Goal: Task Accomplishment & Management: Manage account settings

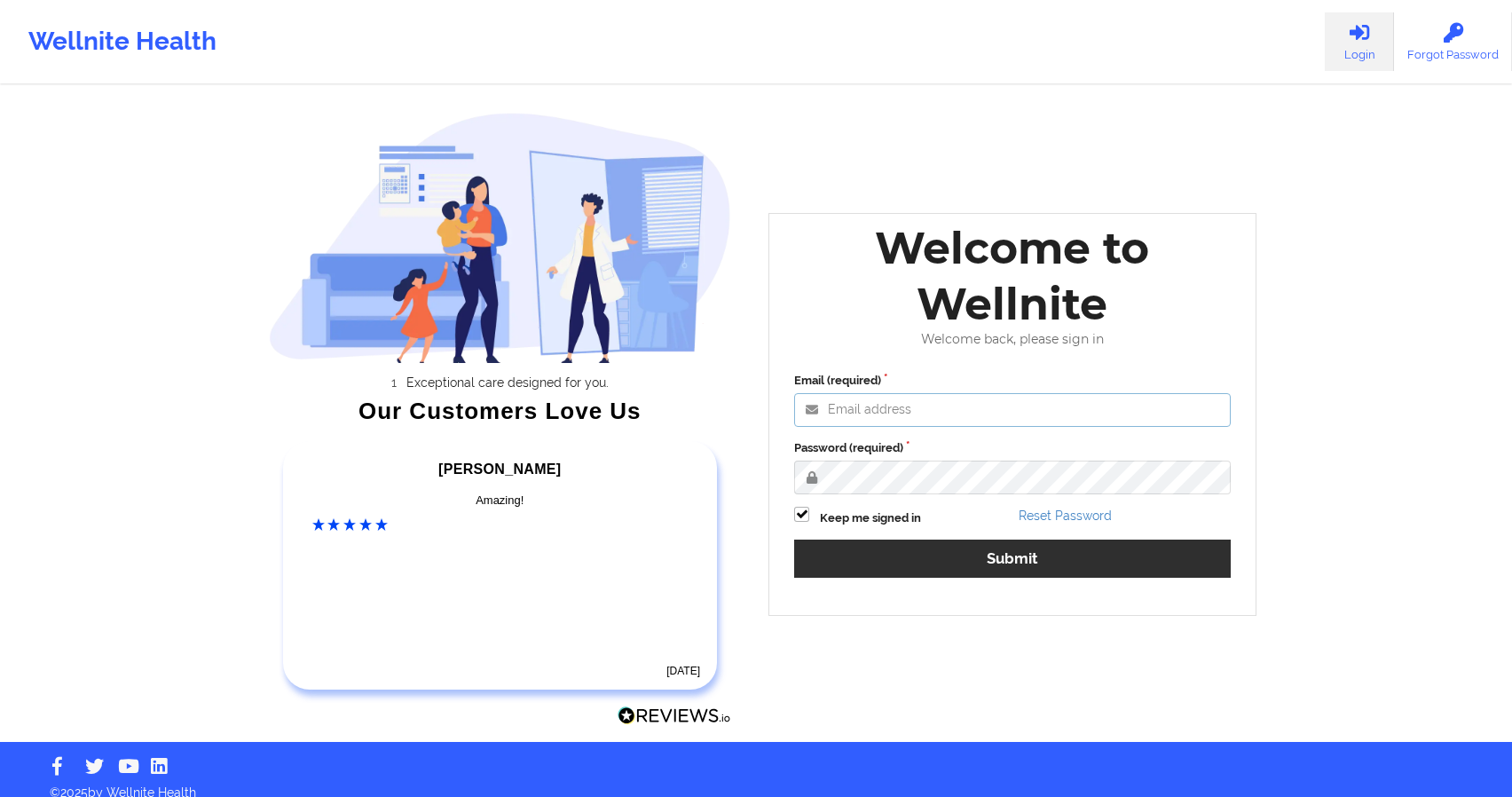
type input "[EMAIL_ADDRESS][DOMAIN_NAME]"
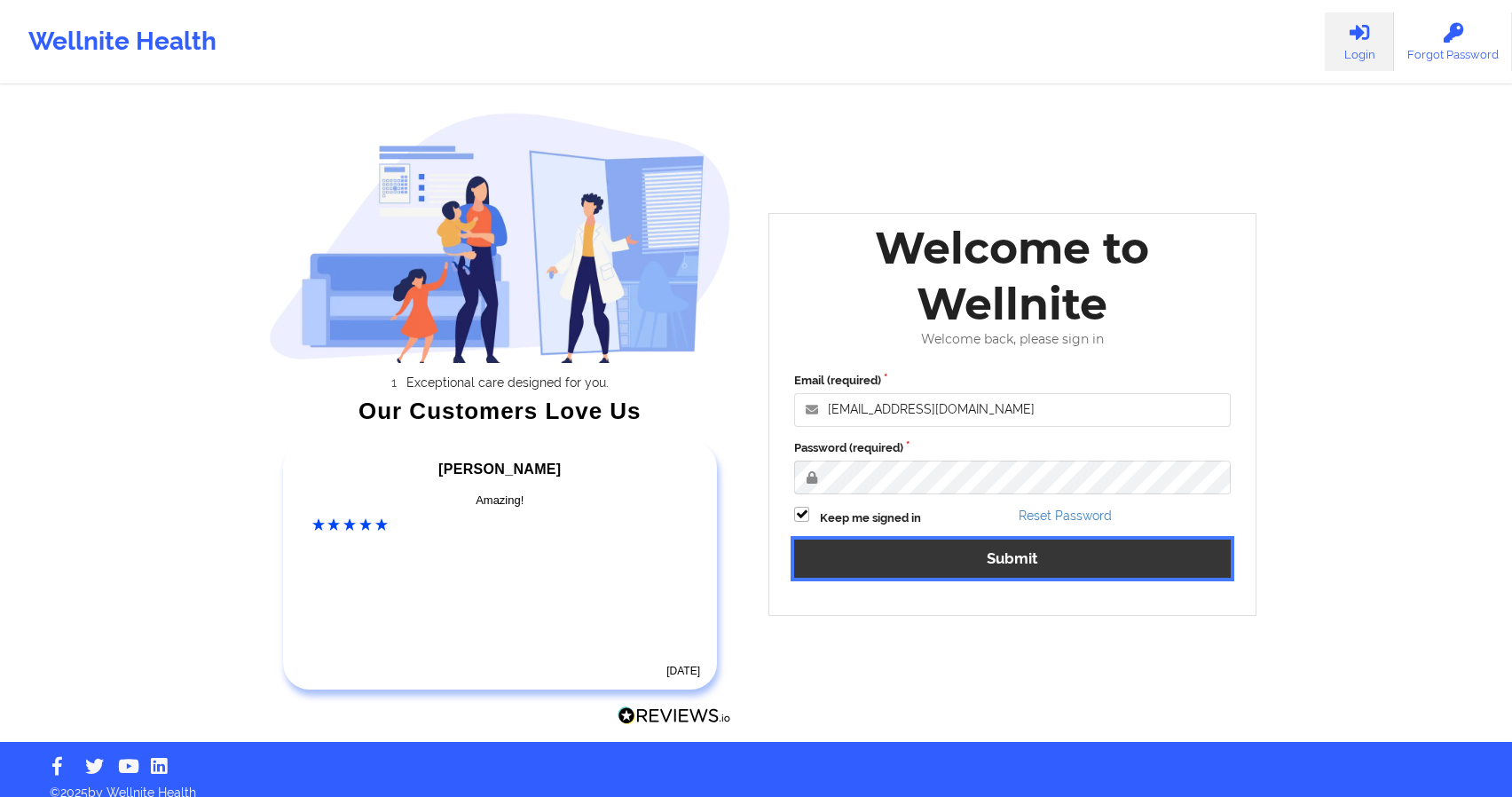
click at [994, 573] on button "Submit" at bounding box center [1012, 558] width 436 height 38
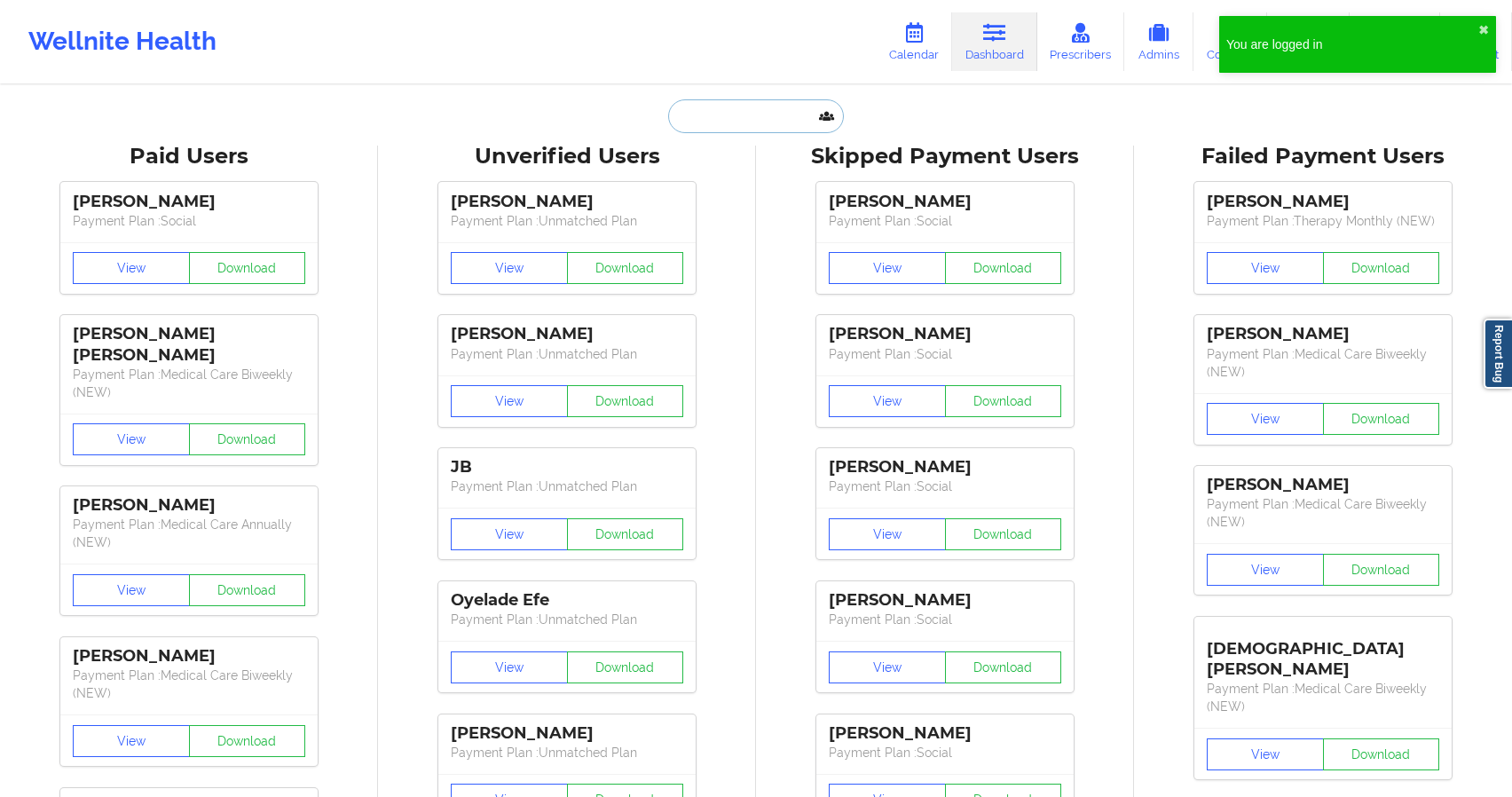
click at [712, 103] on input "text" at bounding box center [756, 116] width 176 height 33
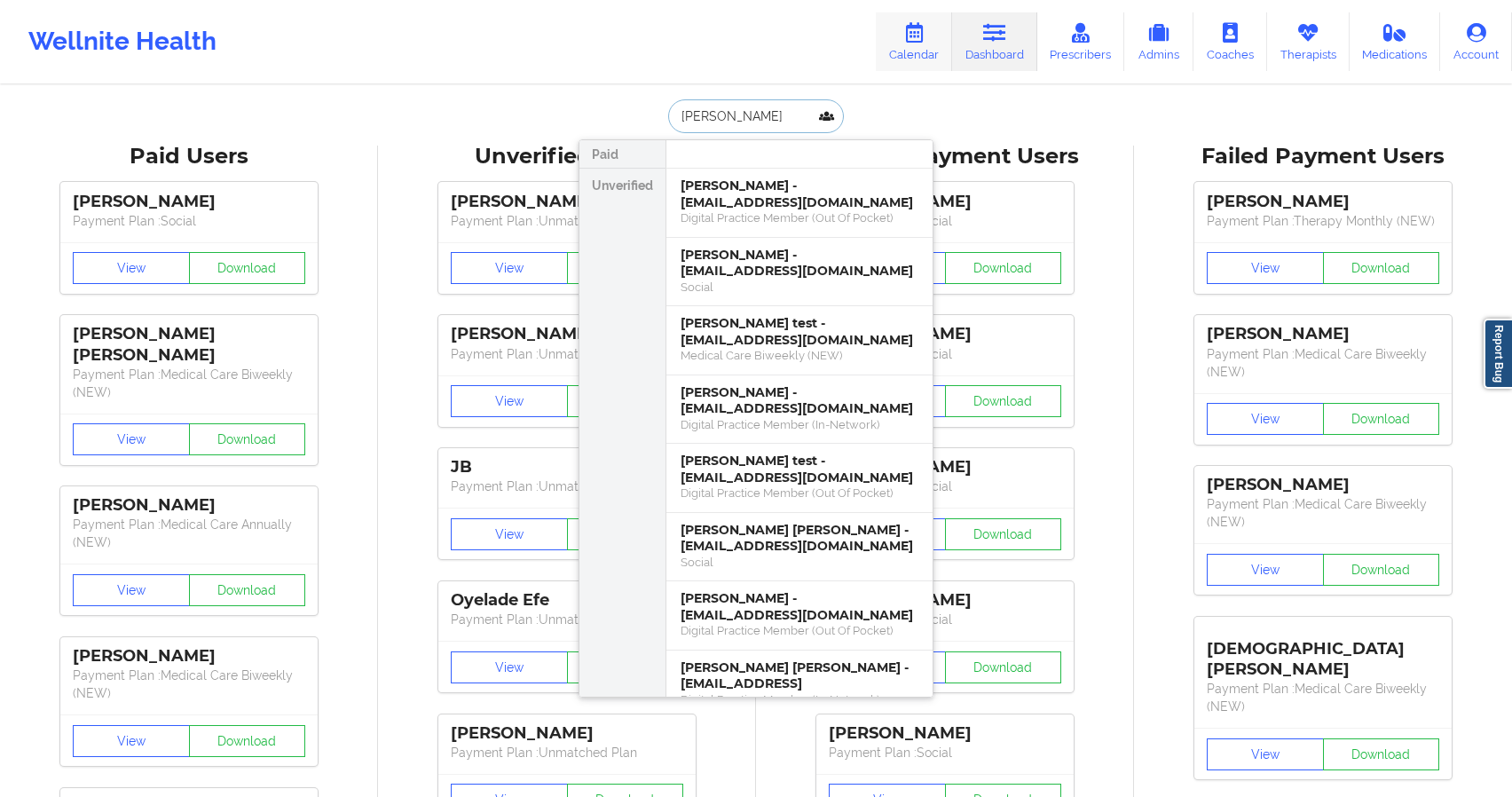
type input "[PERSON_NAME]"
click at [909, 34] on icon at bounding box center [914, 32] width 23 height 19
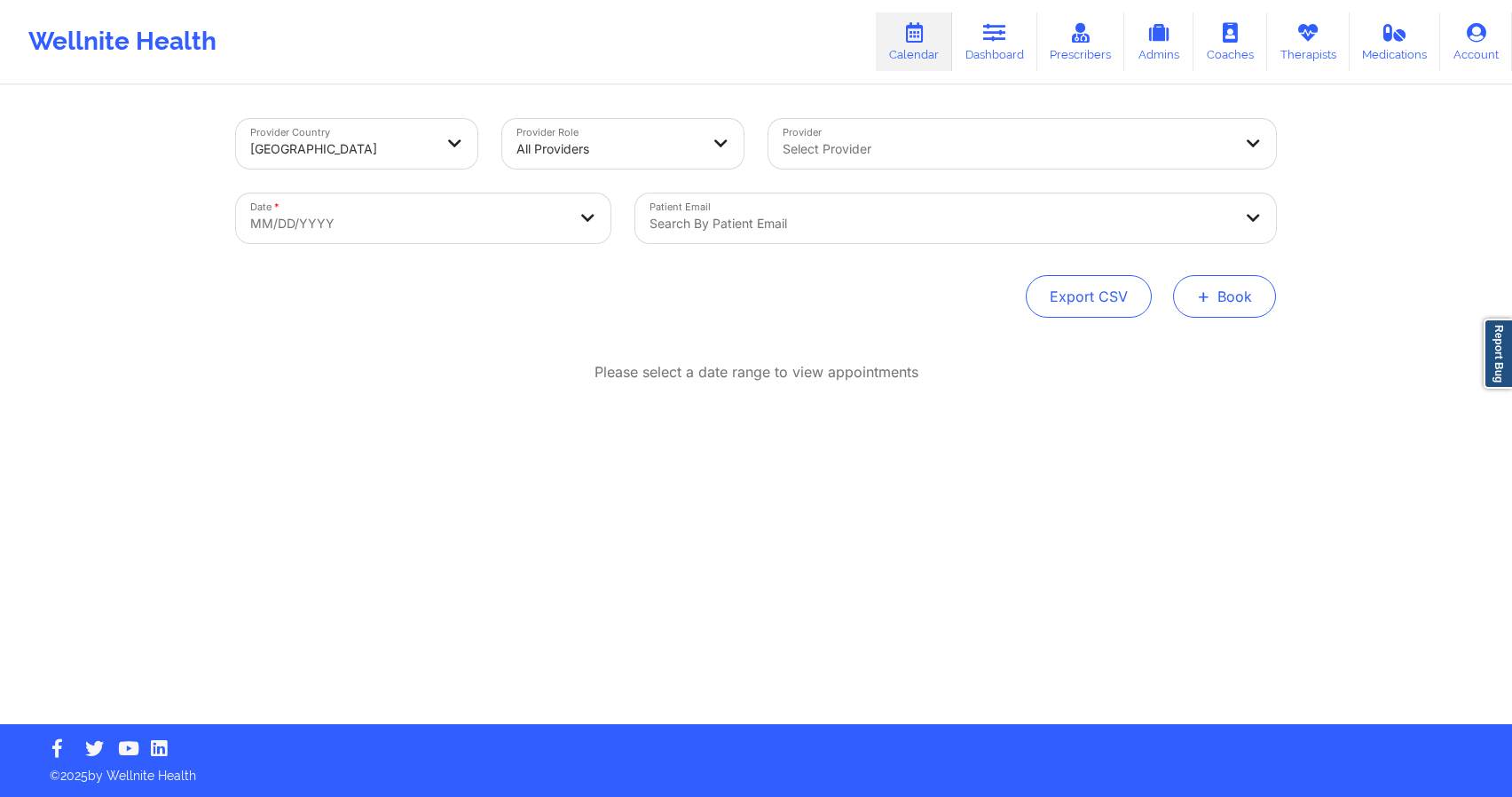
click at [1249, 289] on button "+ Book" at bounding box center [1224, 297] width 103 height 43
click at [1208, 347] on button "Therapy Session" at bounding box center [1194, 353] width 136 height 30
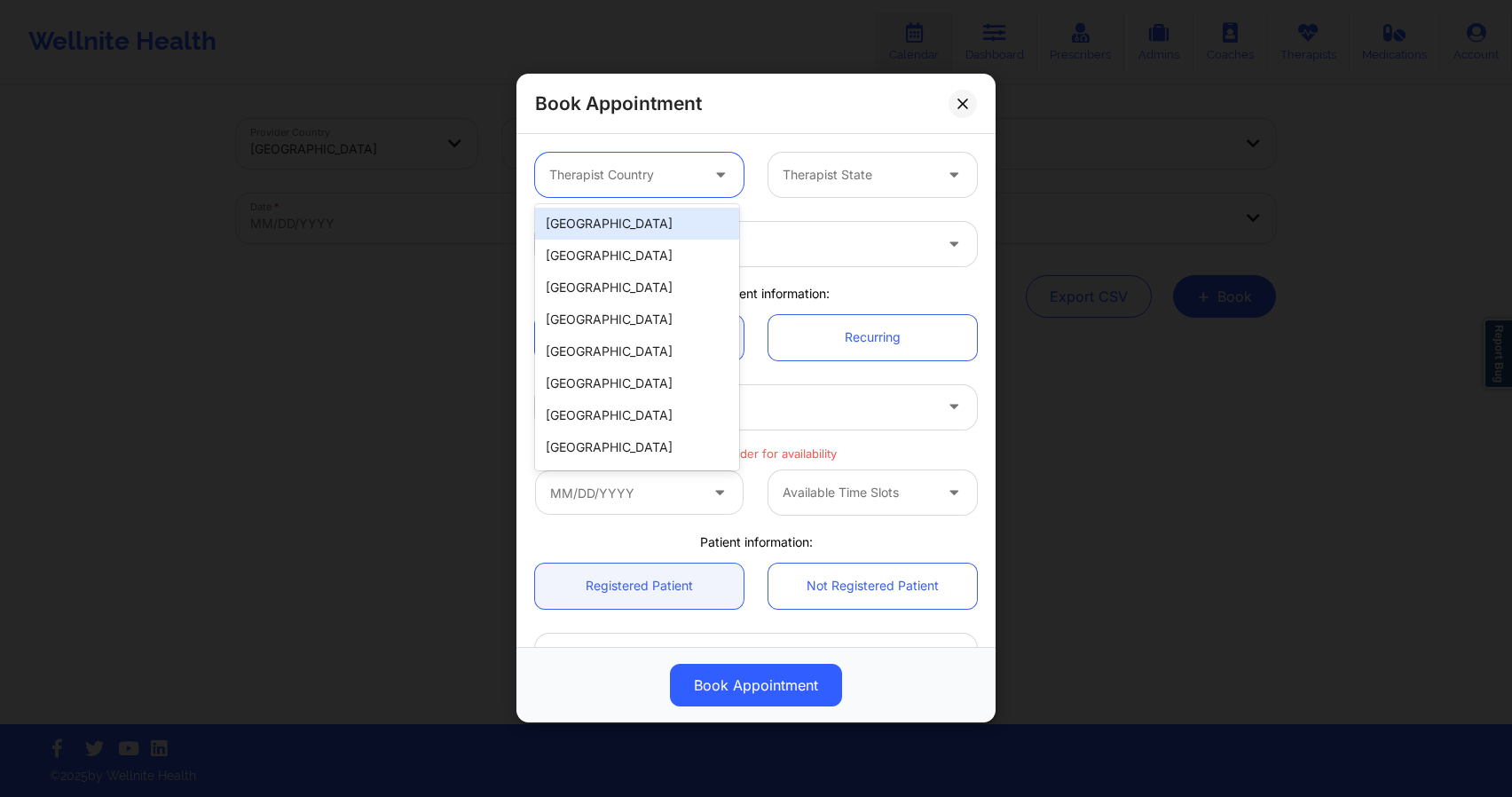
click at [629, 167] on div at bounding box center [624, 175] width 150 height 21
click at [629, 224] on div "[GEOGRAPHIC_DATA]" at bounding box center [637, 223] width 204 height 32
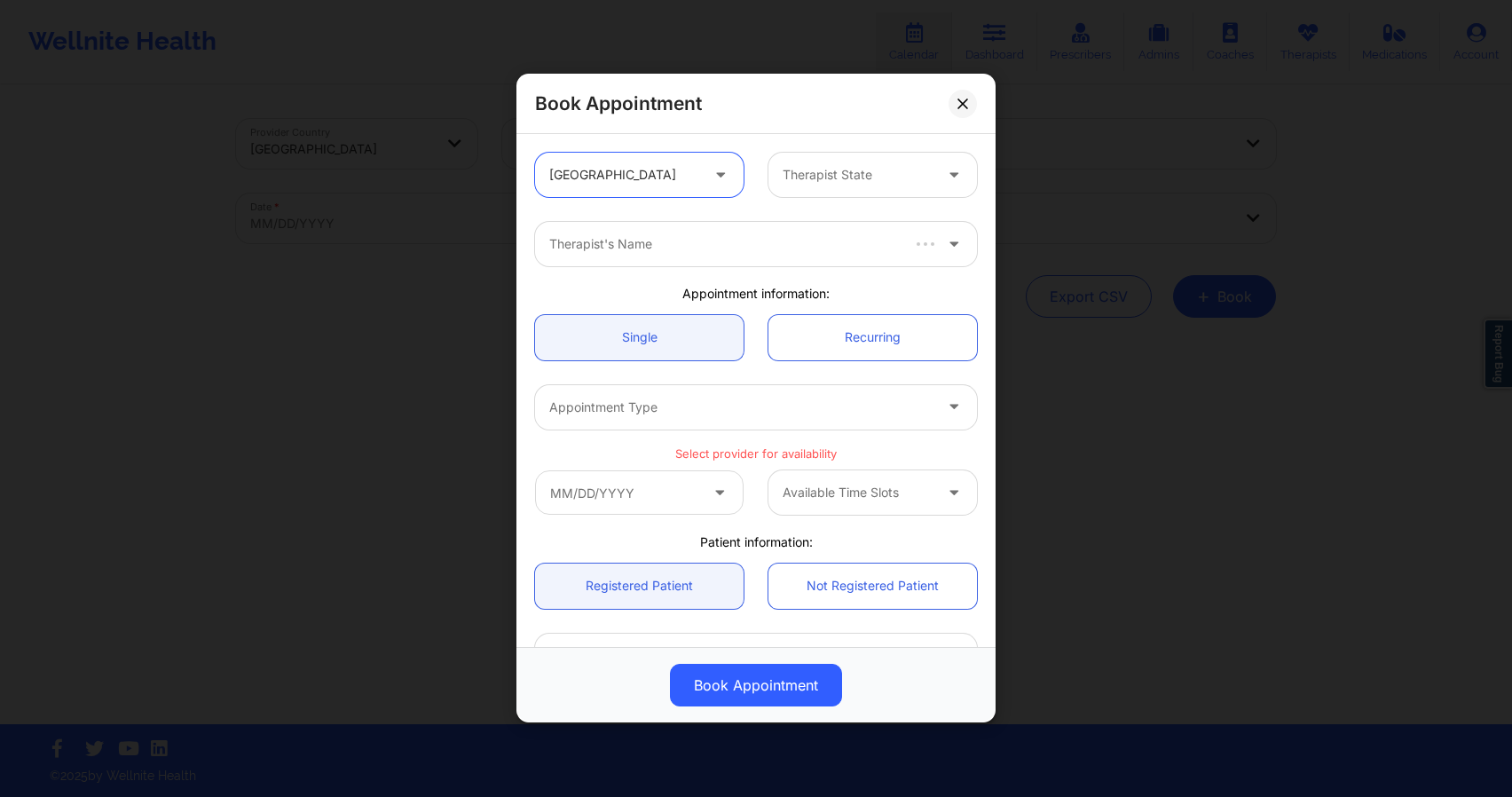
click at [838, 181] on div at bounding box center [858, 175] width 150 height 21
type input "flo"
click at [800, 213] on div "[US_STATE]" at bounding box center [866, 223] width 204 height 32
click at [791, 249] on div at bounding box center [741, 245] width 384 height 21
type input "[US_STATE] g"
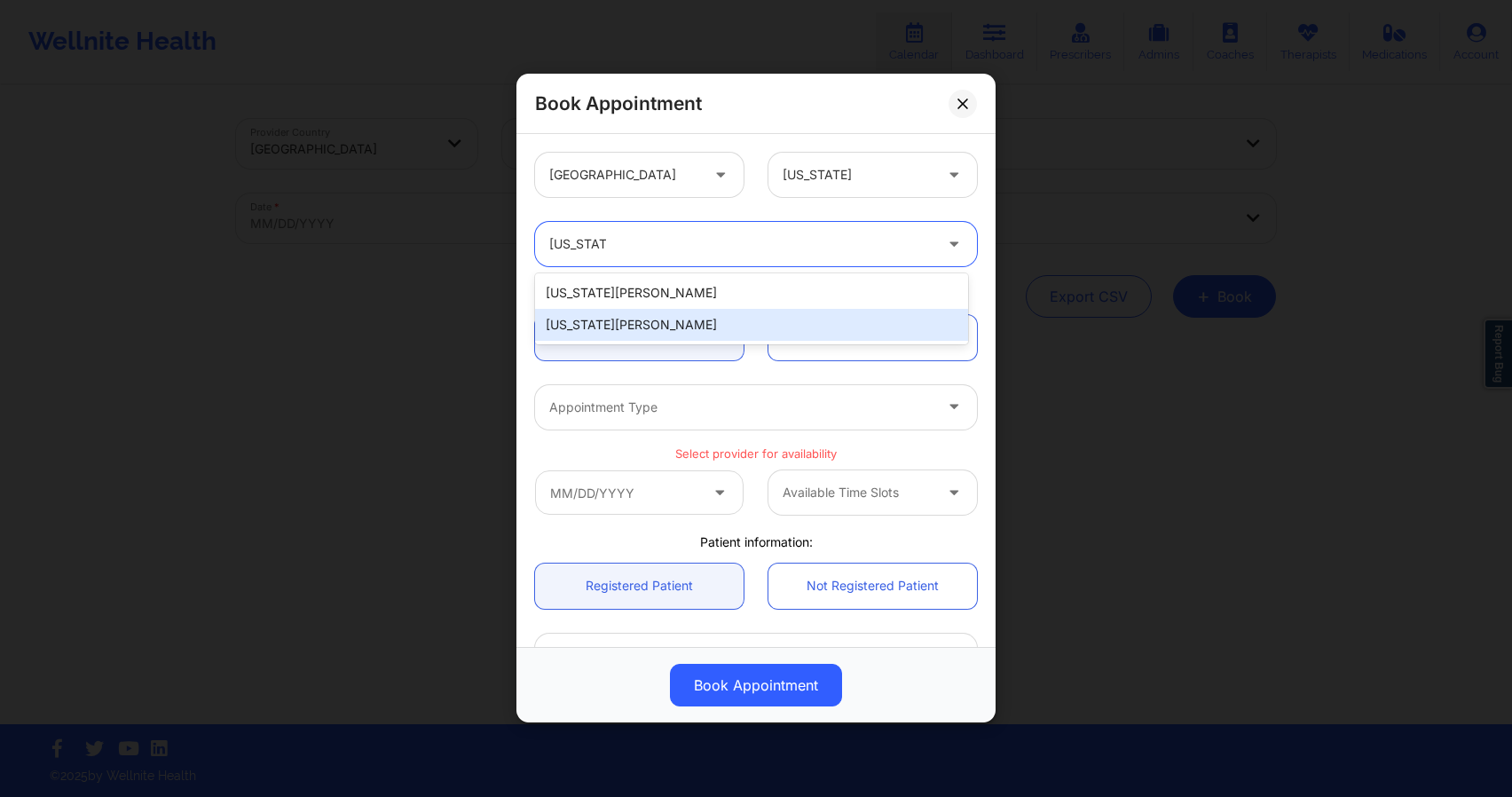
click at [673, 331] on div "[US_STATE][PERSON_NAME]" at bounding box center [751, 324] width 433 height 32
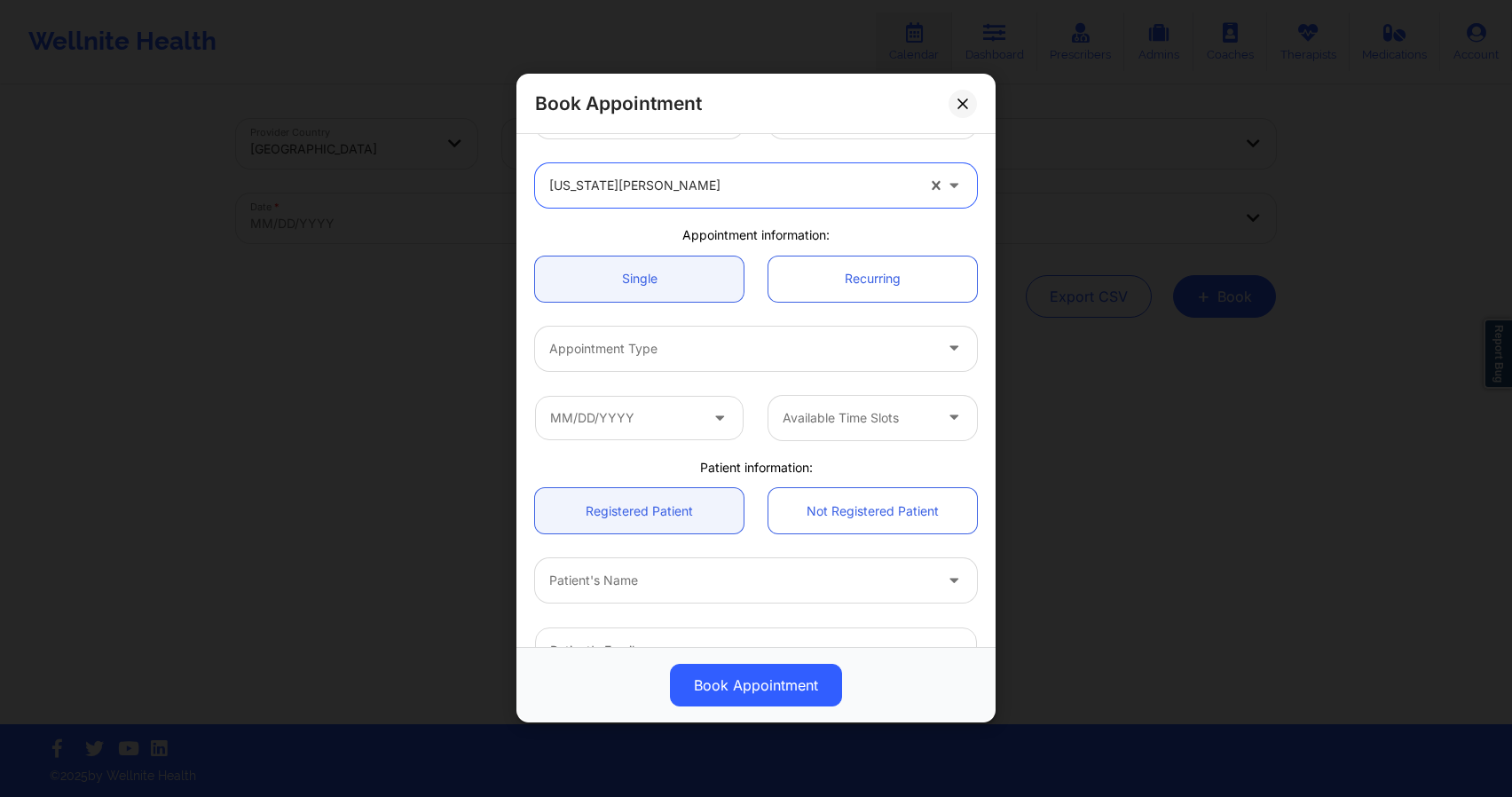
scroll to position [60, 0]
click at [839, 357] on div at bounding box center [741, 347] width 384 height 21
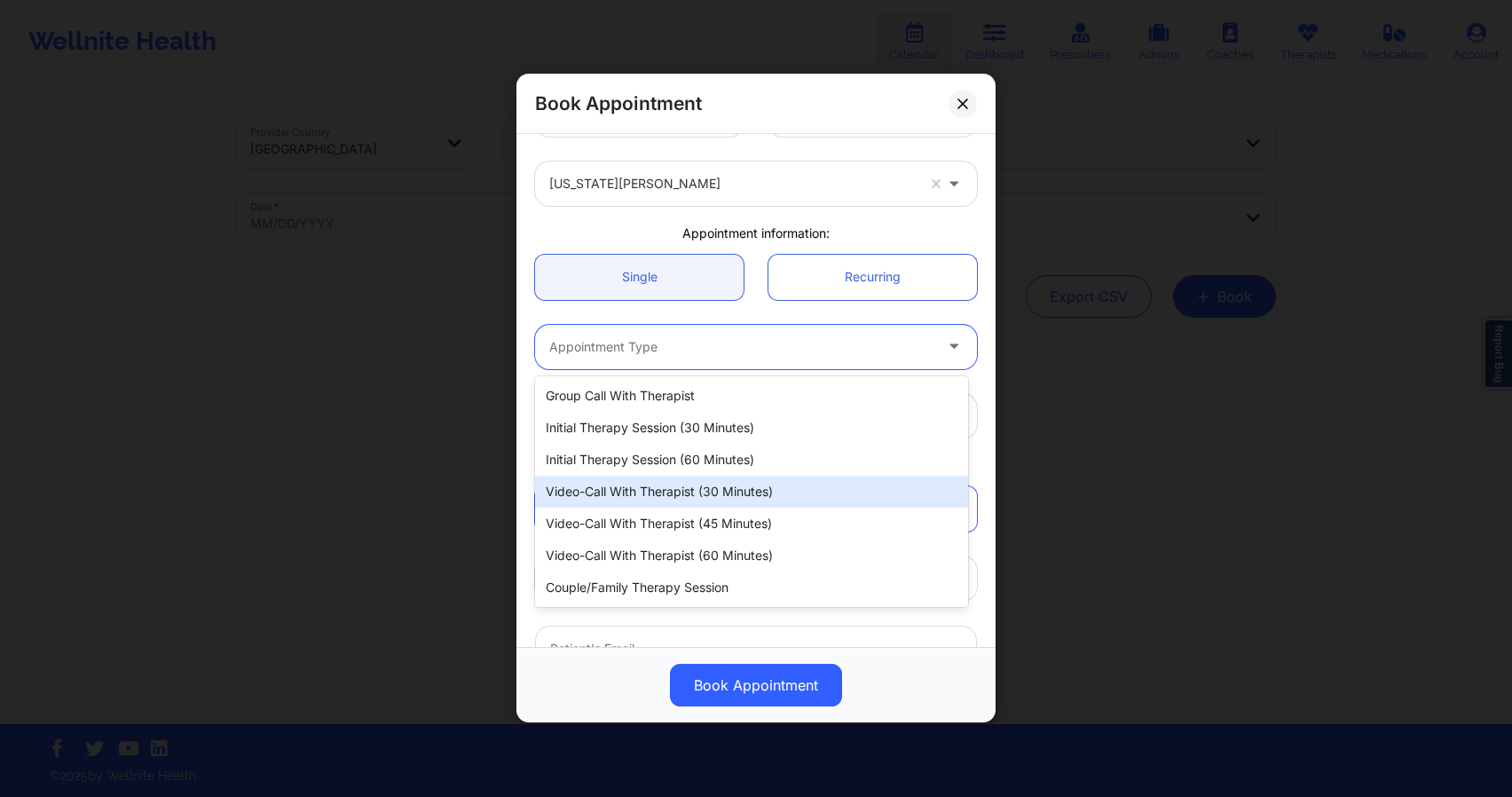
click at [762, 503] on div "Video-Call with Therapist (30 minutes)" at bounding box center [751, 491] width 433 height 32
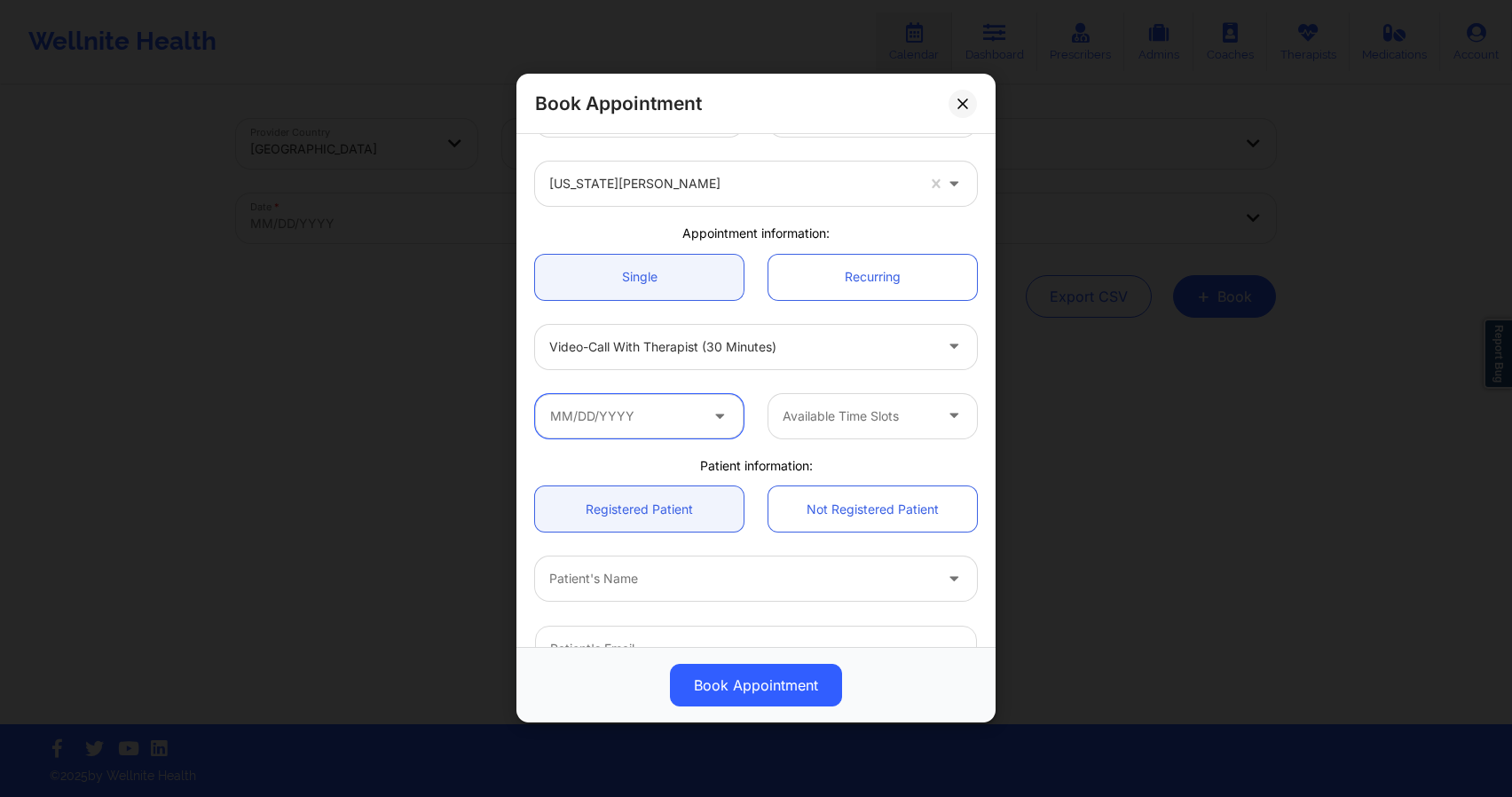
click at [693, 420] on input "text" at bounding box center [639, 416] width 208 height 44
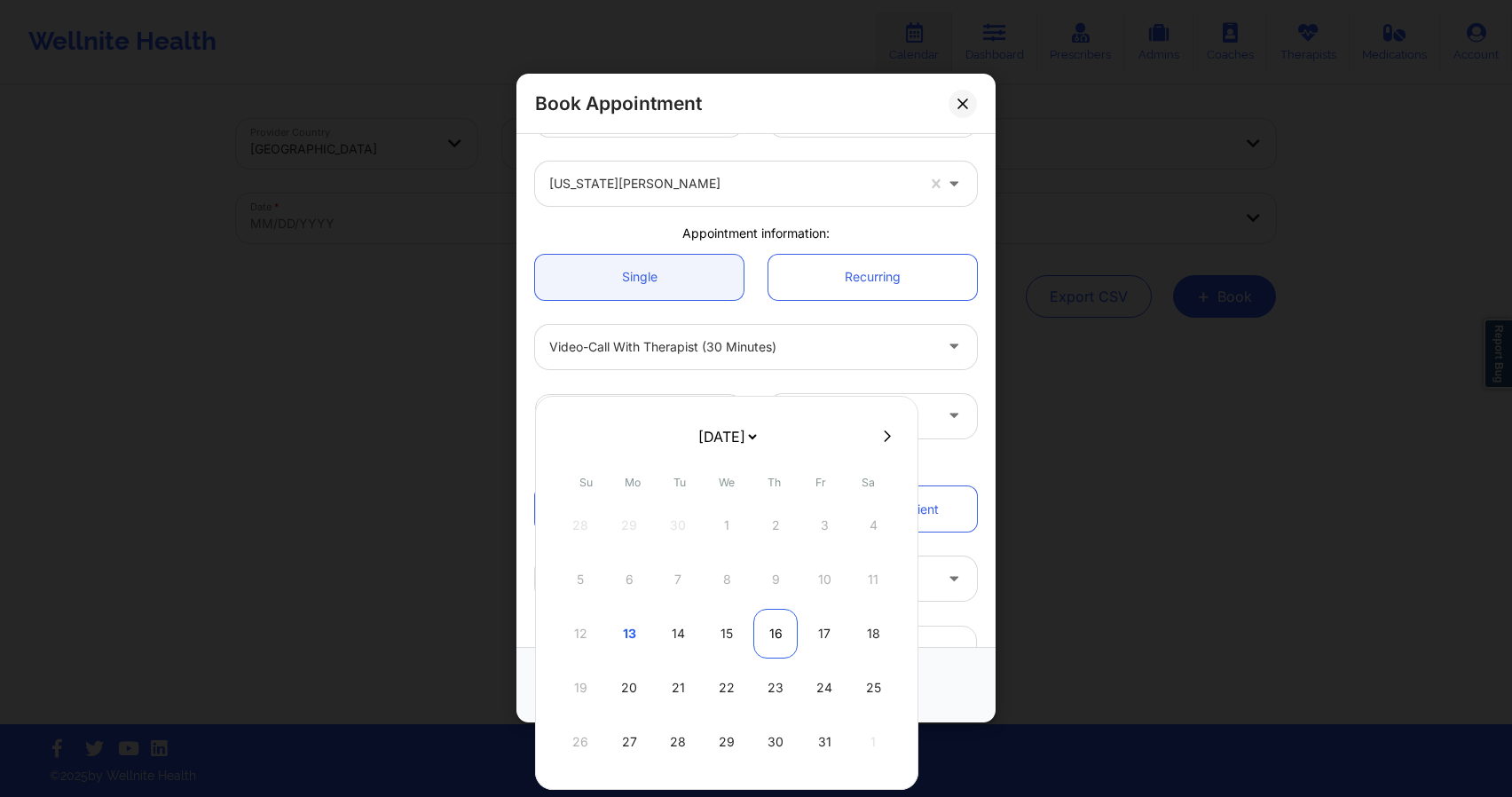
click at [762, 629] on div "16" at bounding box center [775, 634] width 44 height 50
type input "[DATE]"
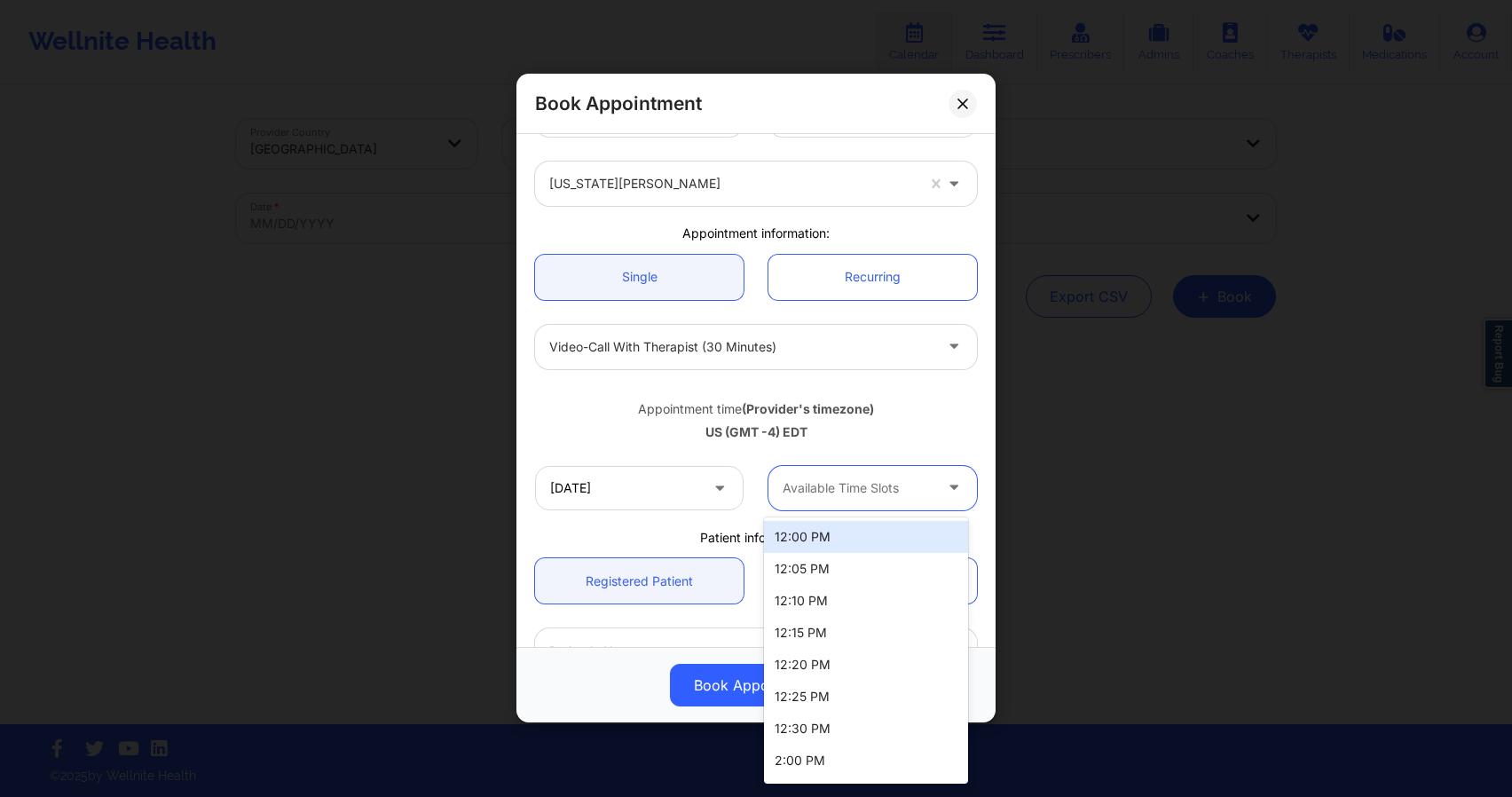
click at [844, 501] on div "Available Time Slots" at bounding box center [850, 488] width 166 height 44
click at [841, 547] on div "12:00 PM" at bounding box center [866, 537] width 204 height 32
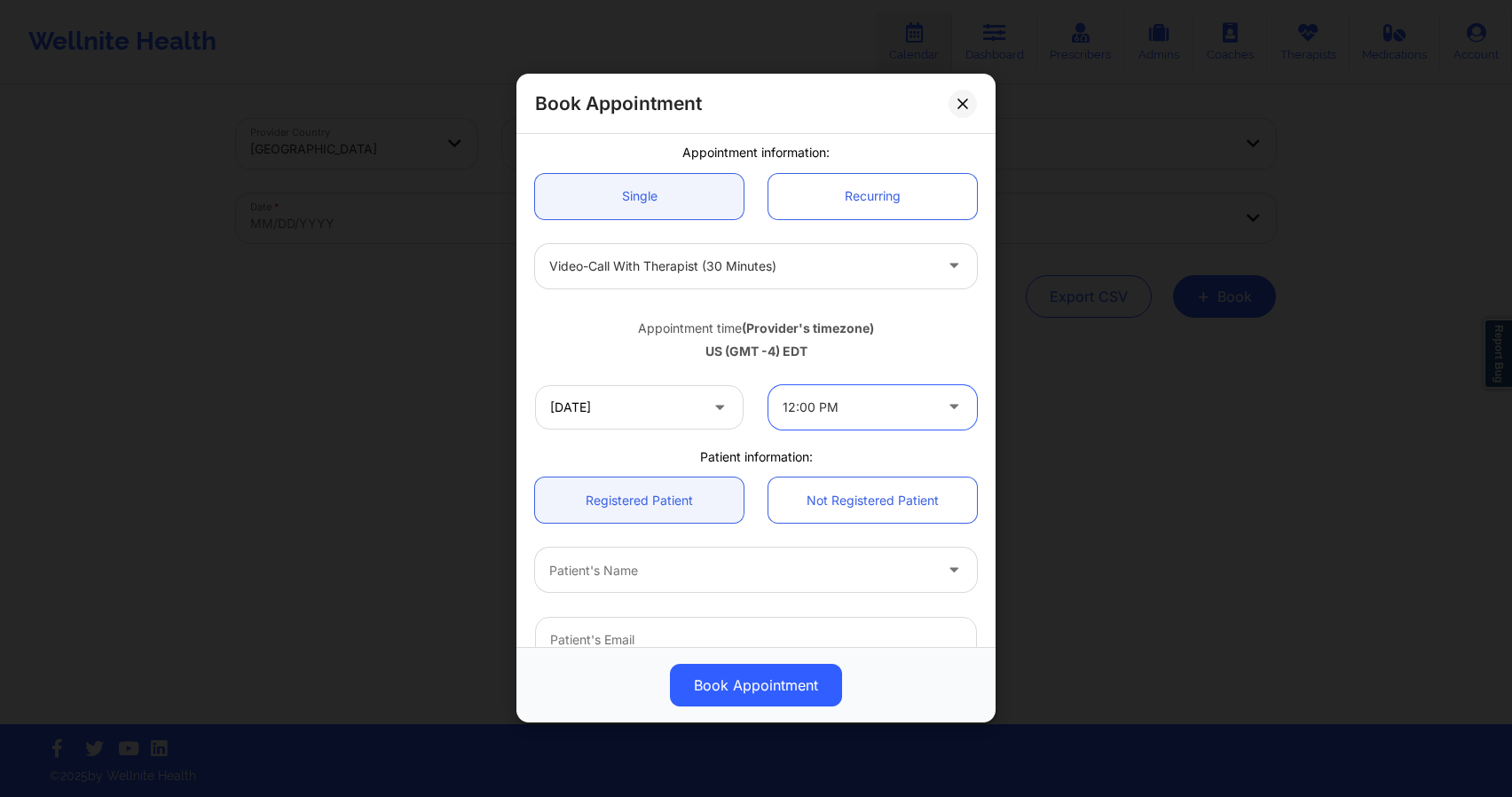
scroll to position [408, 0]
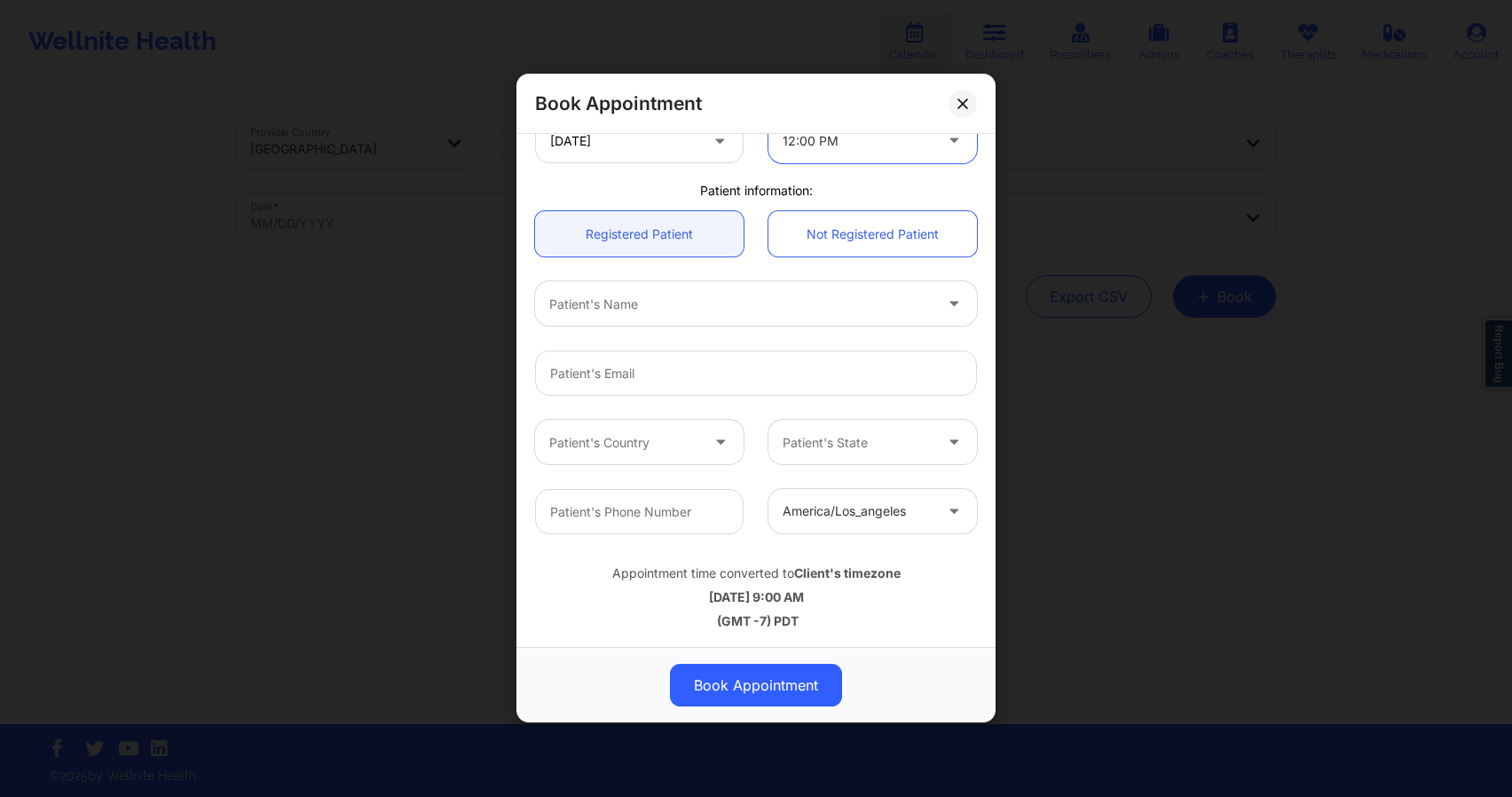
click at [725, 313] on div at bounding box center [741, 304] width 384 height 21
type input "[PERSON_NAME]"
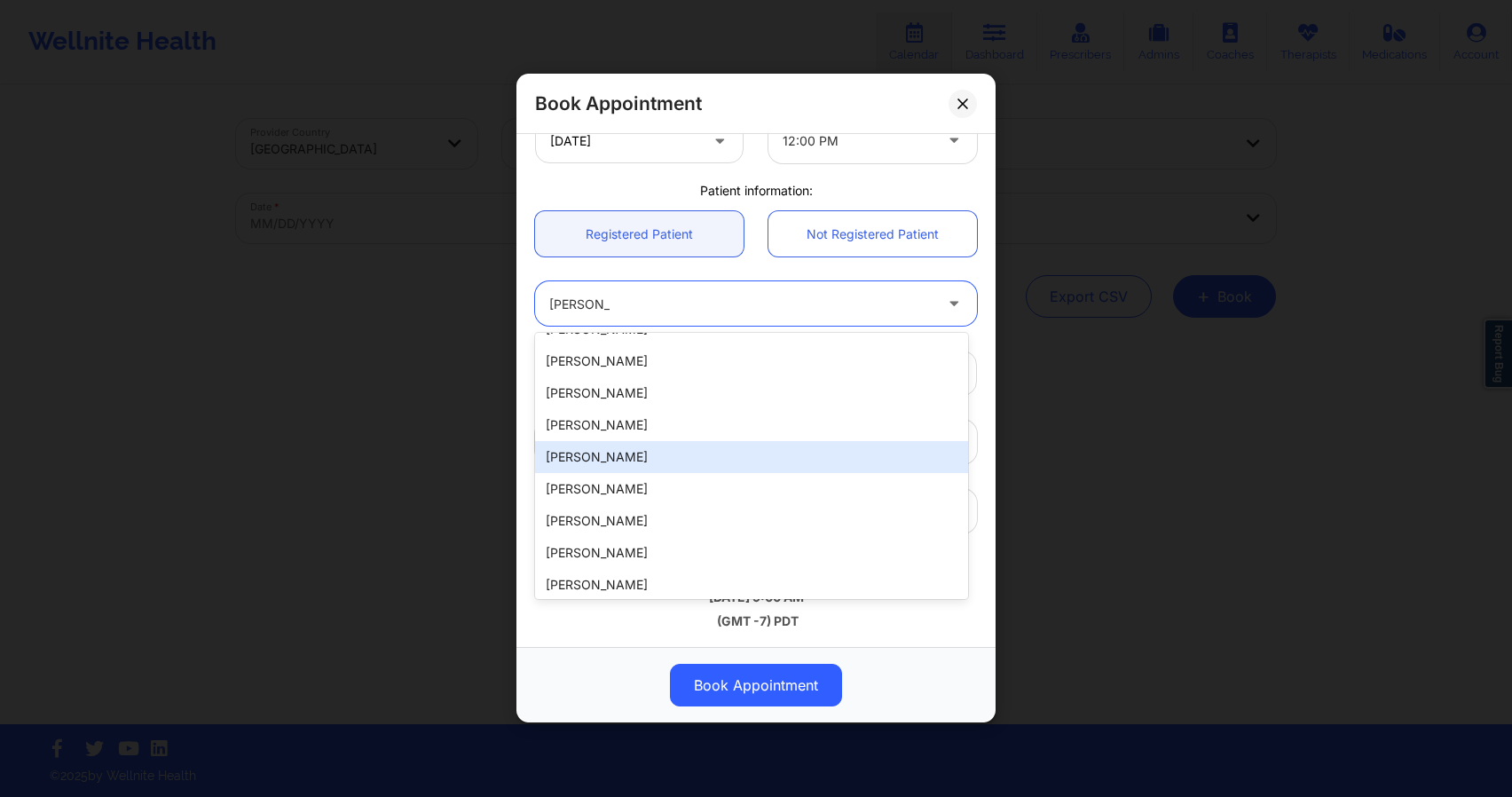
scroll to position [353, 0]
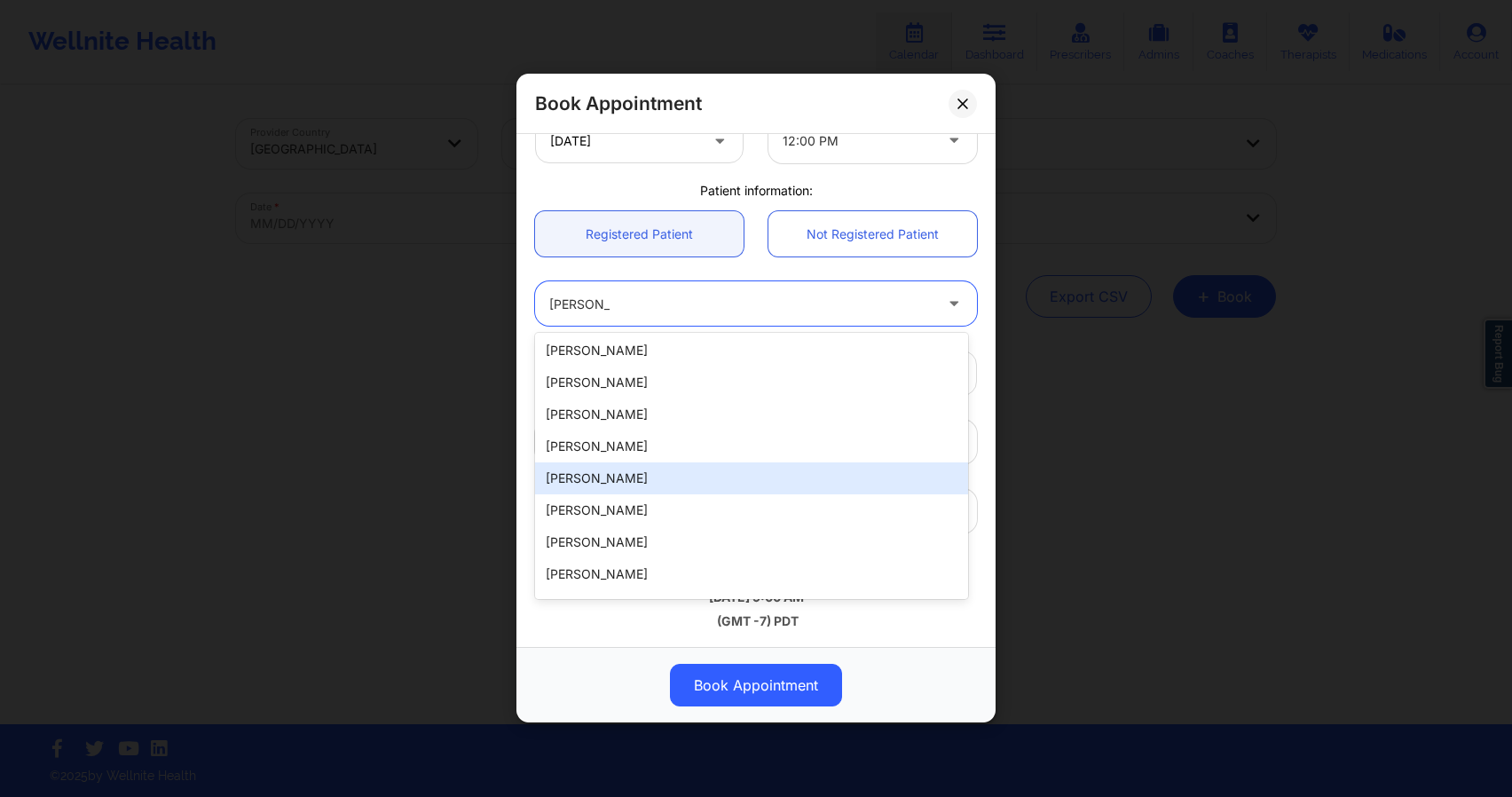
click at [743, 481] on div "[PERSON_NAME]" at bounding box center [751, 478] width 433 height 32
type input "[EMAIL_ADDRESS][PERSON_NAME][DOMAIN_NAME]"
type input "[PHONE_NUMBER]"
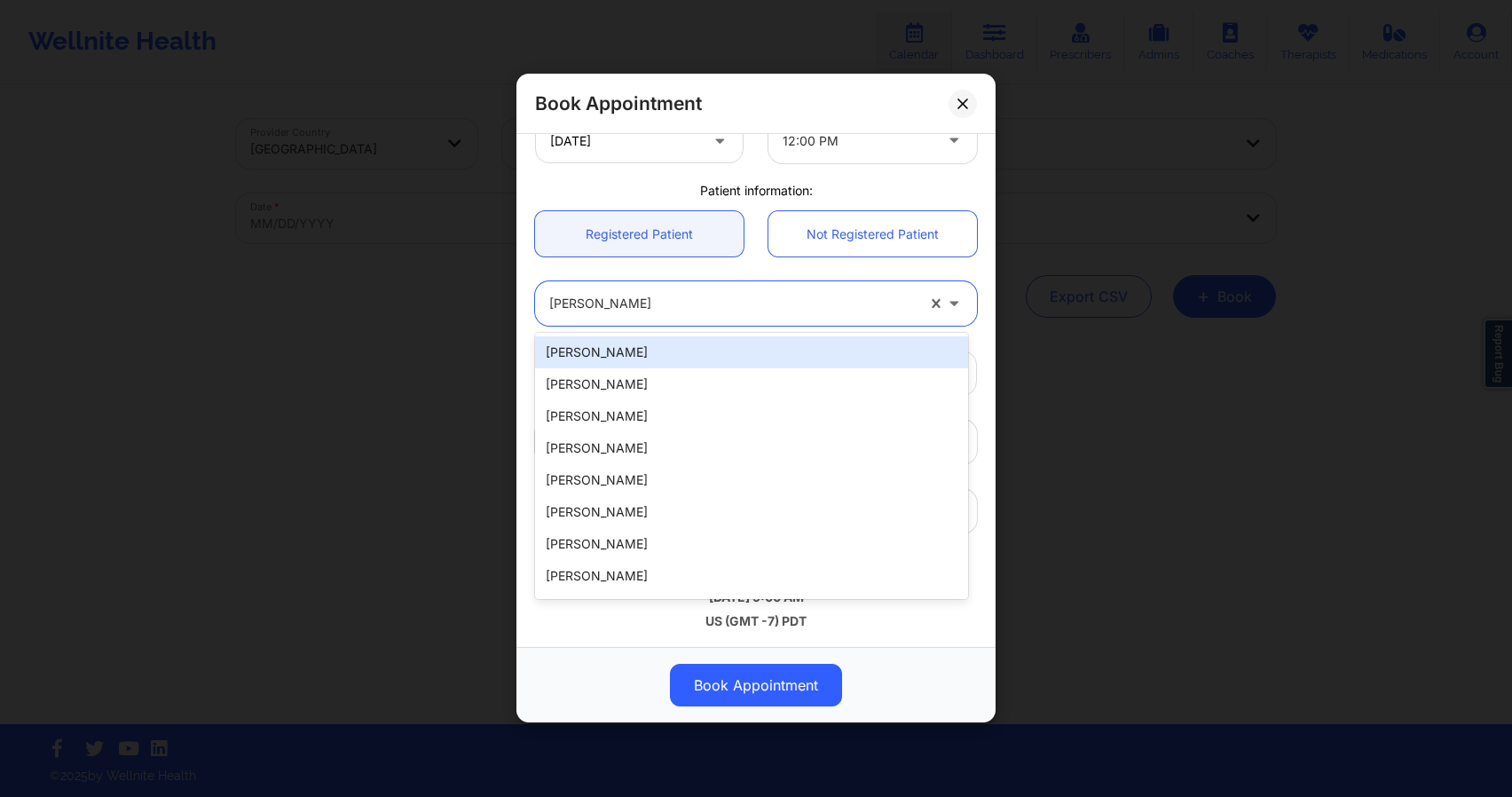
click at [705, 302] on div at bounding box center [732, 304] width 366 height 21
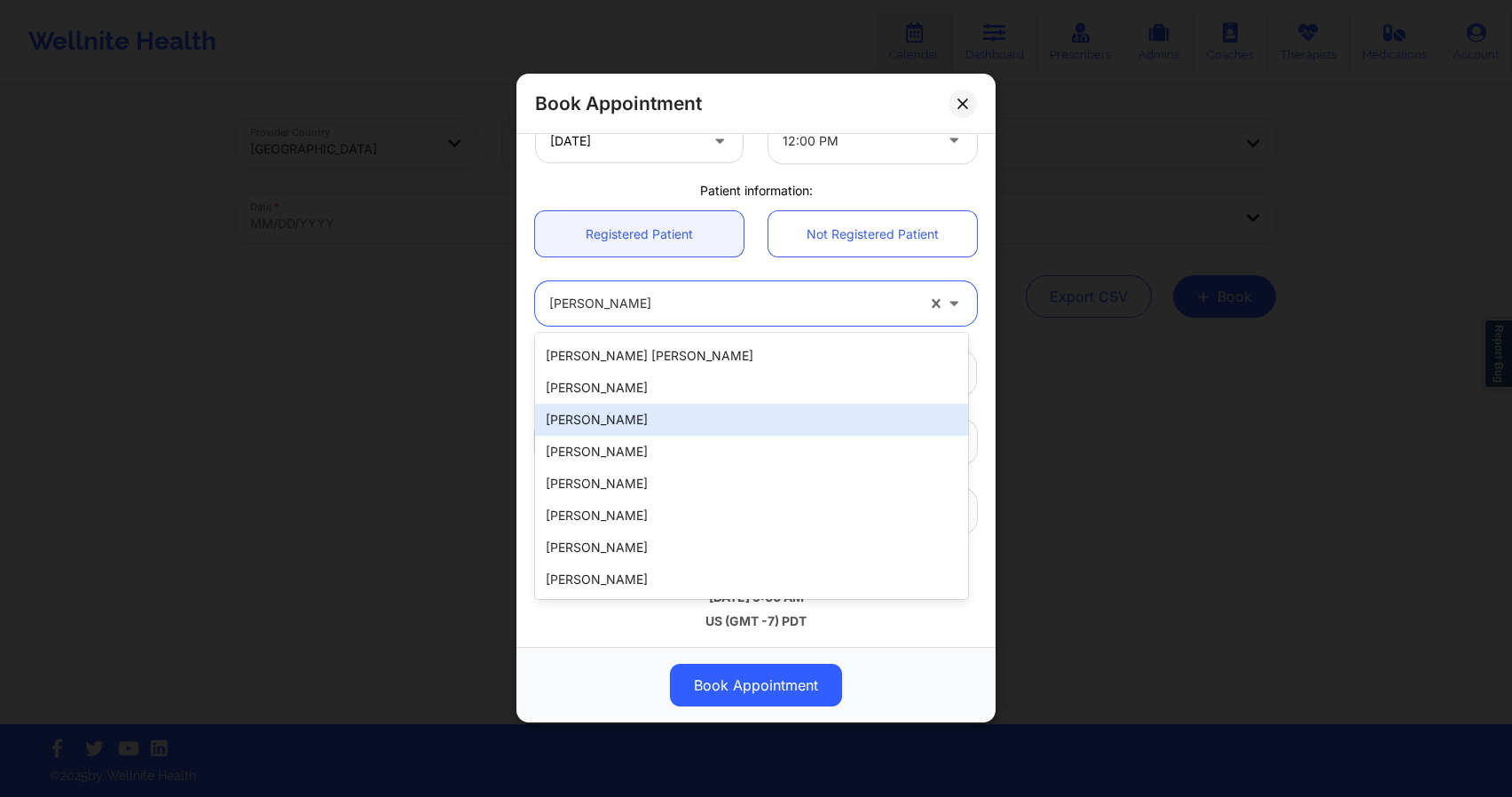
scroll to position [0, 0]
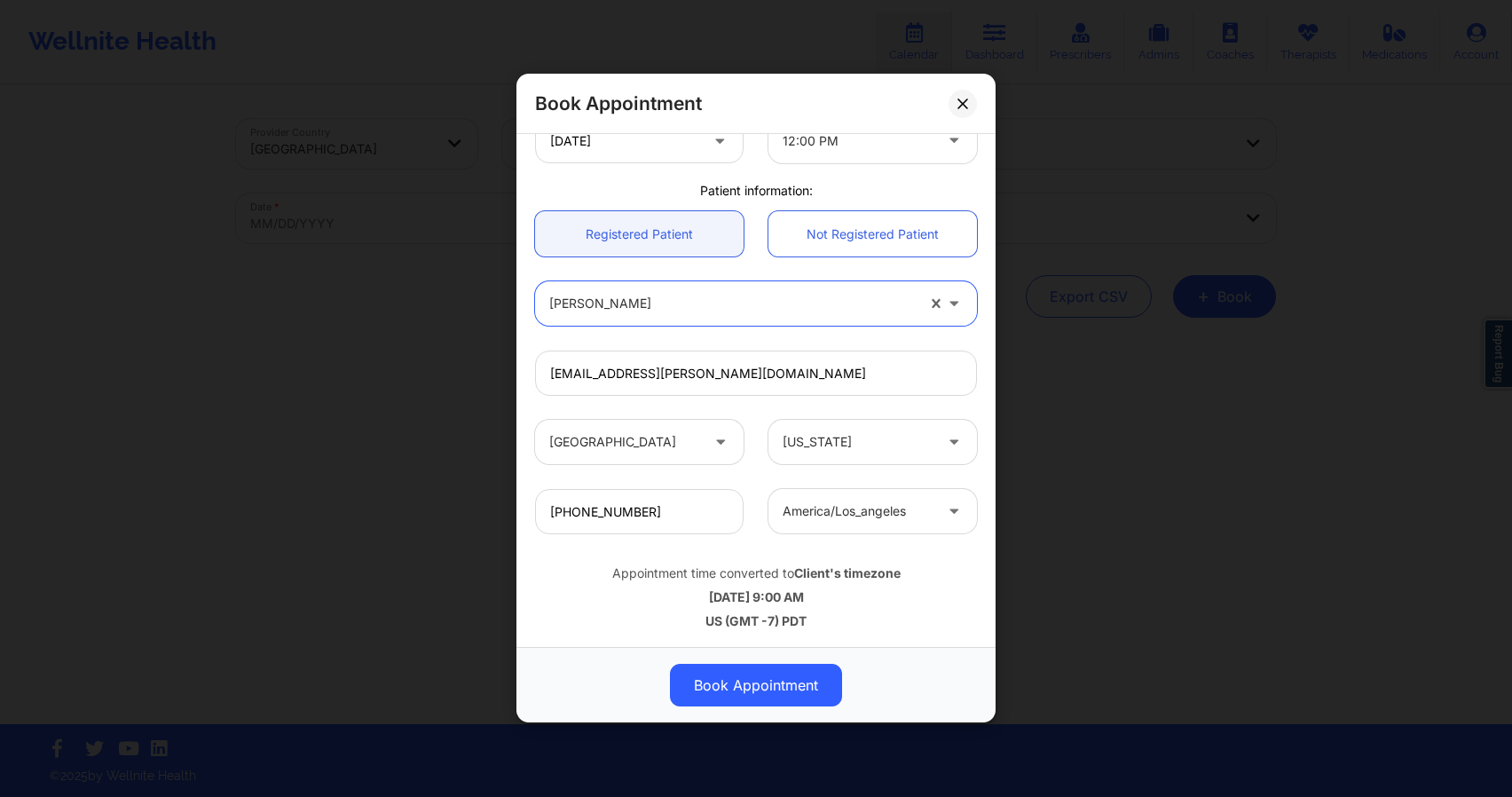
click at [670, 311] on div at bounding box center [732, 304] width 366 height 21
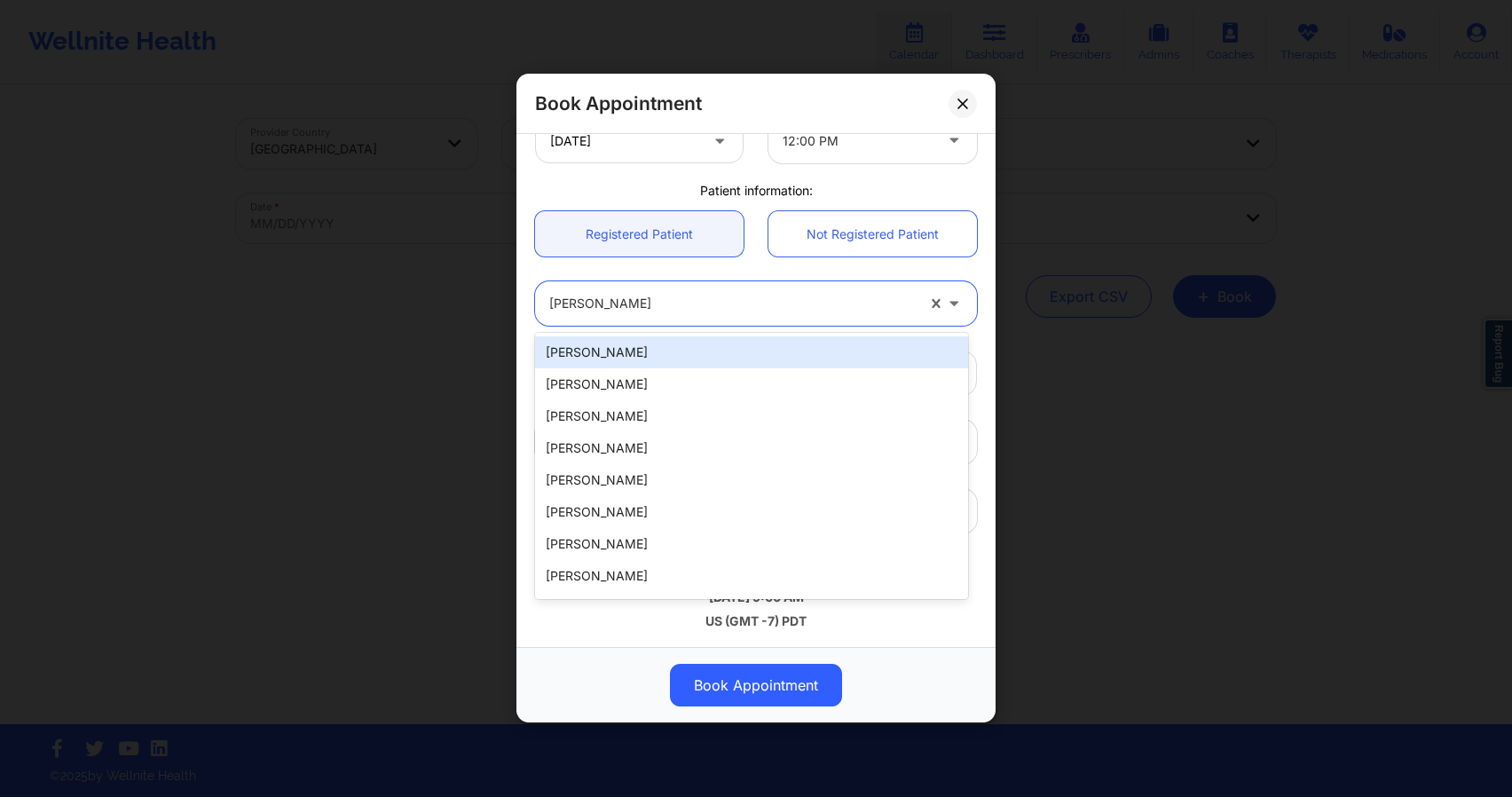
click at [668, 308] on div at bounding box center [732, 304] width 366 height 21
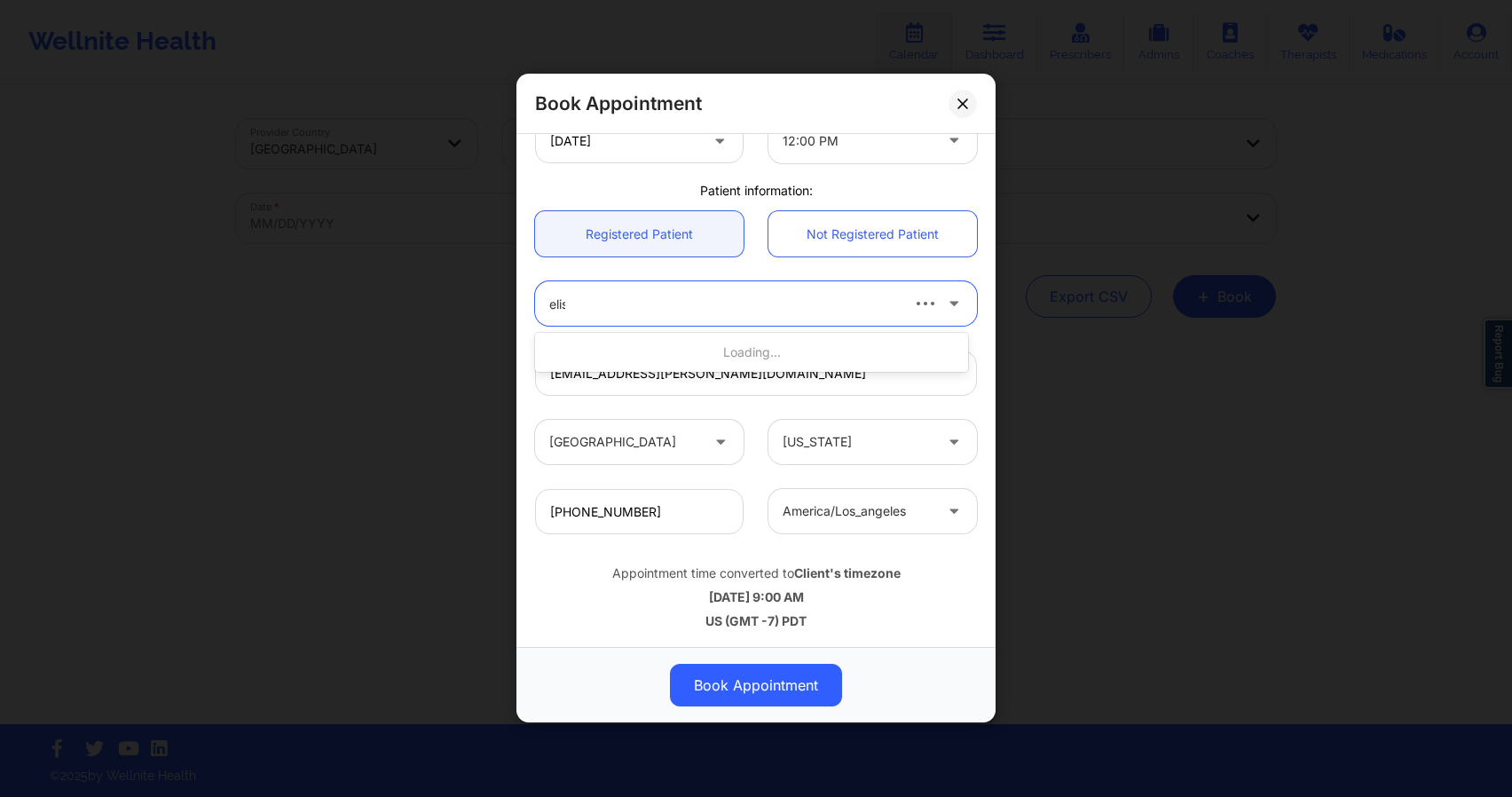
type input "[PERSON_NAME]"
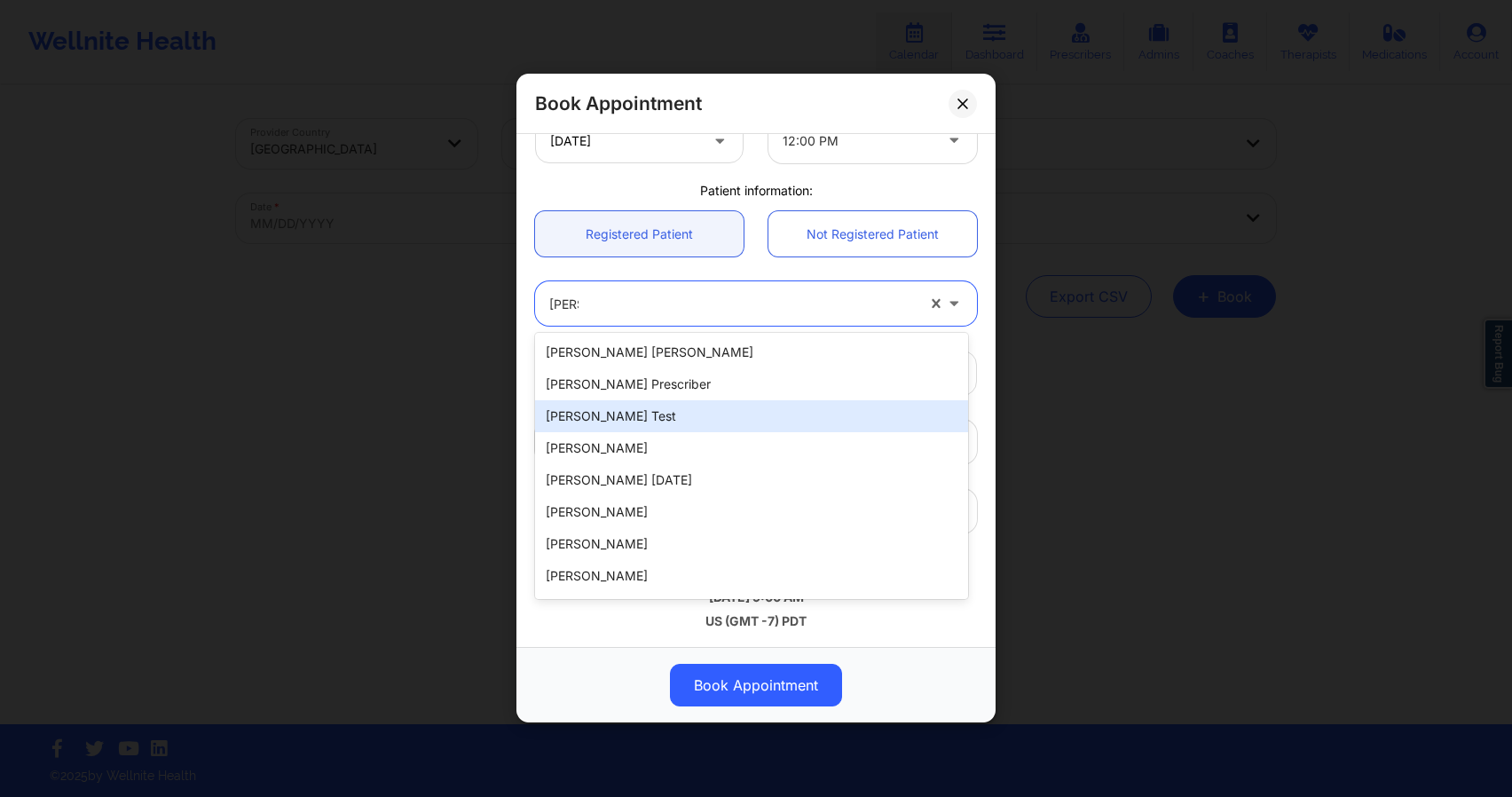
click at [680, 410] on div "[PERSON_NAME] Test" at bounding box center [751, 416] width 433 height 32
type input "[EMAIL_ADDRESS][DOMAIN_NAME]"
type input "[PHONE_NUMBER]"
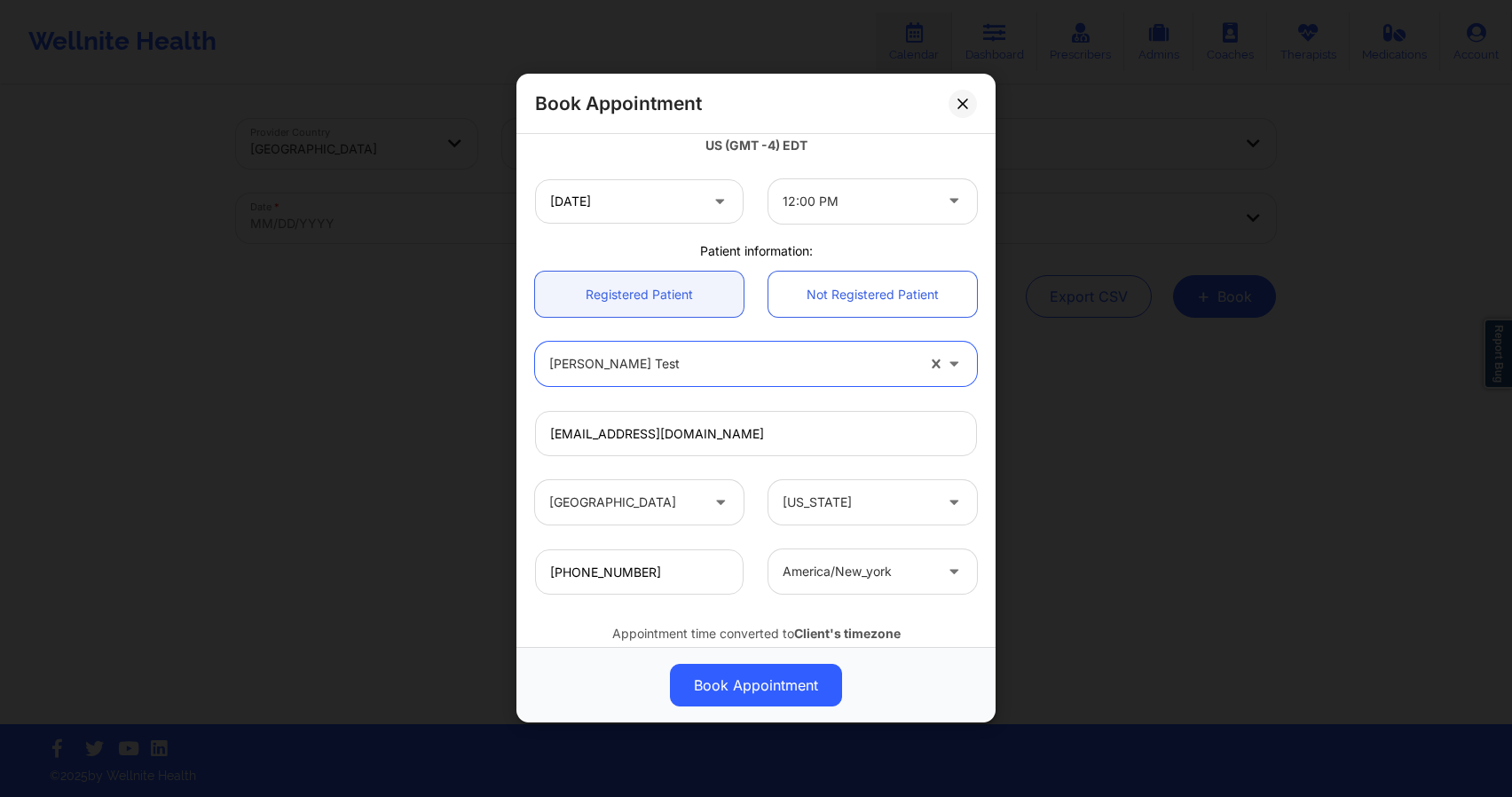
scroll to position [408, 0]
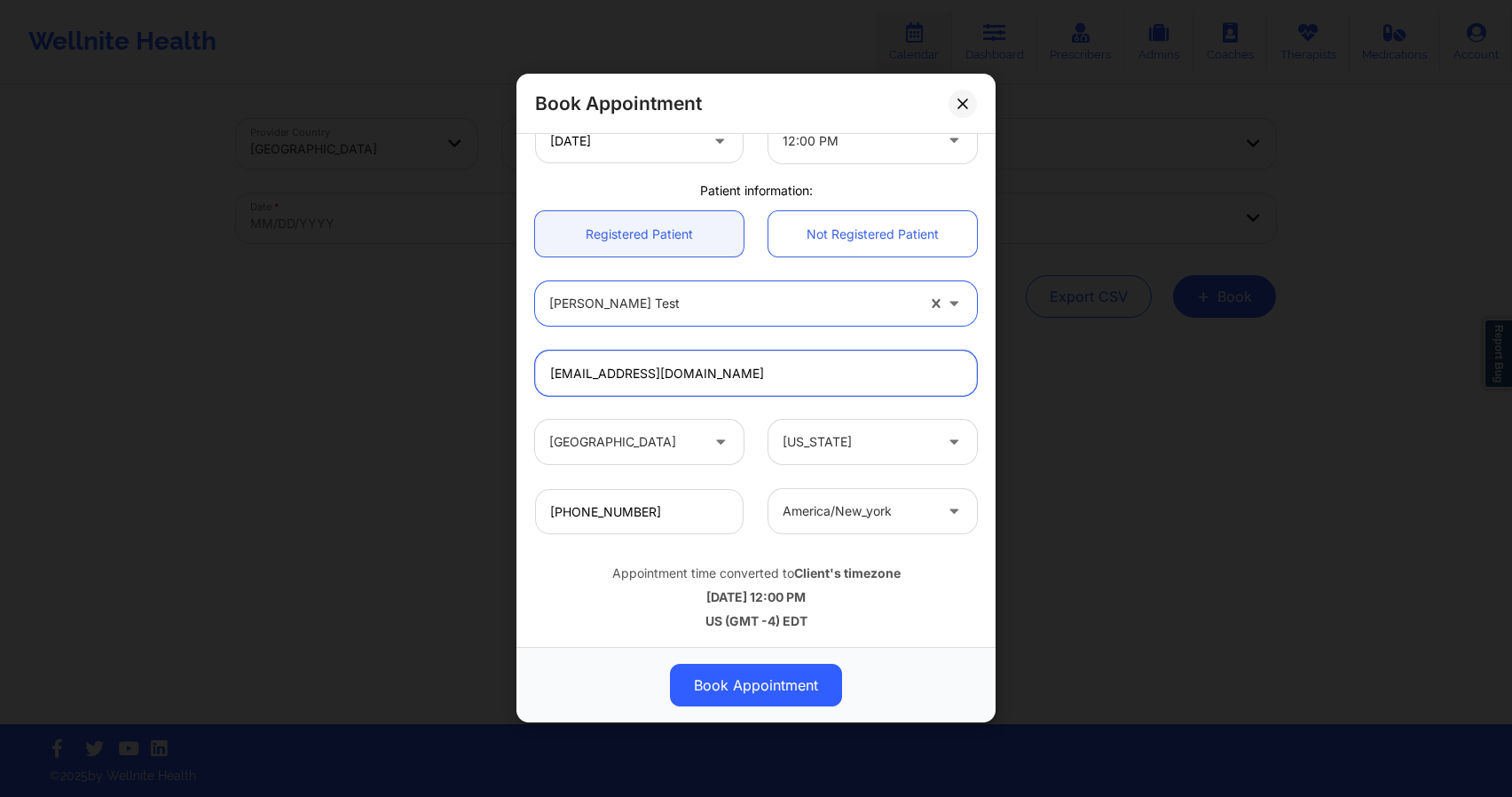
click at [662, 369] on input "[EMAIL_ADDRESS][DOMAIN_NAME]" at bounding box center [756, 373] width 442 height 45
click at [683, 335] on div "[PERSON_NAME] Test" at bounding box center [756, 304] width 467 height 70
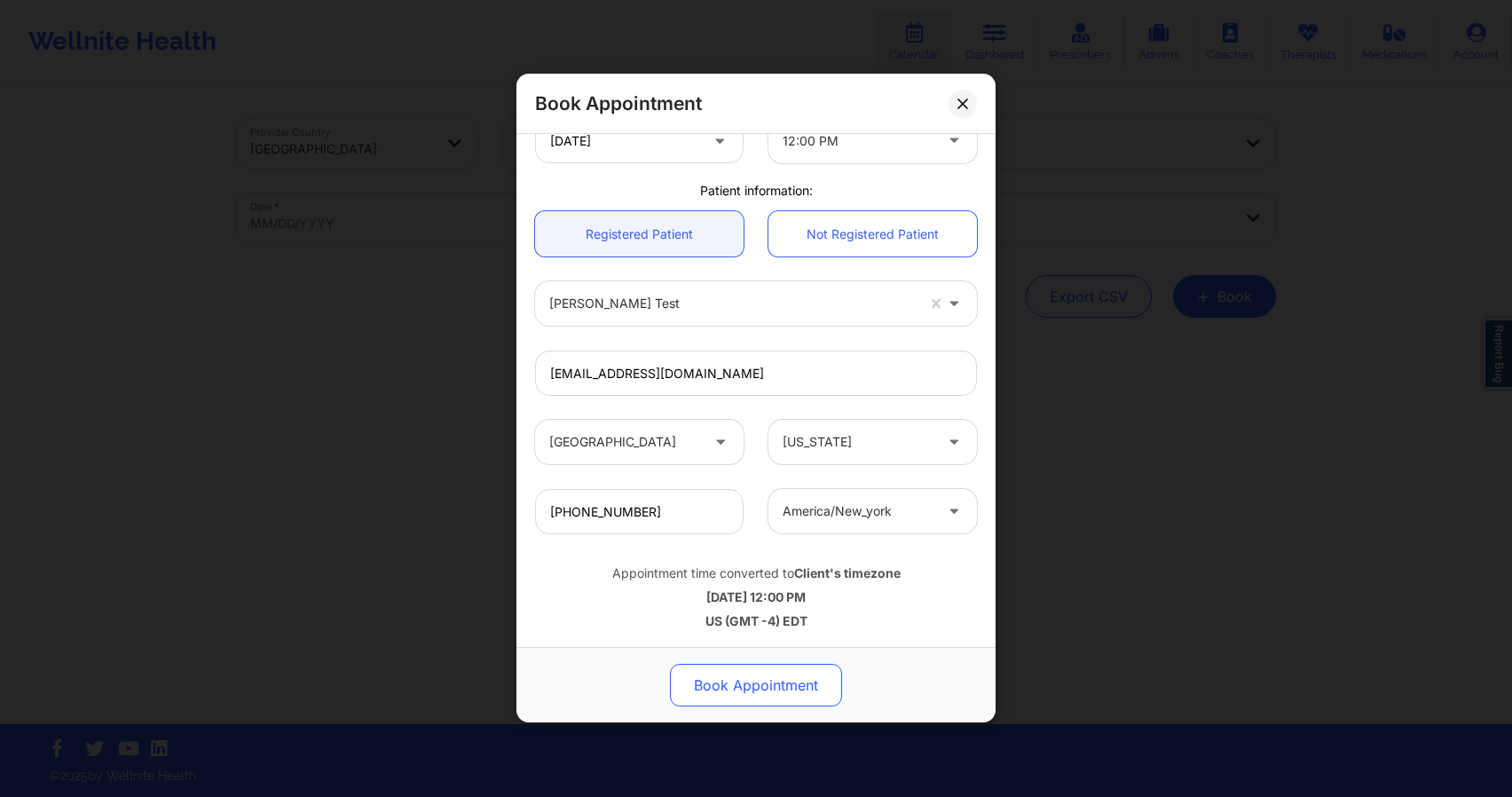
click at [731, 694] on button "Book Appointment" at bounding box center [756, 686] width 172 height 43
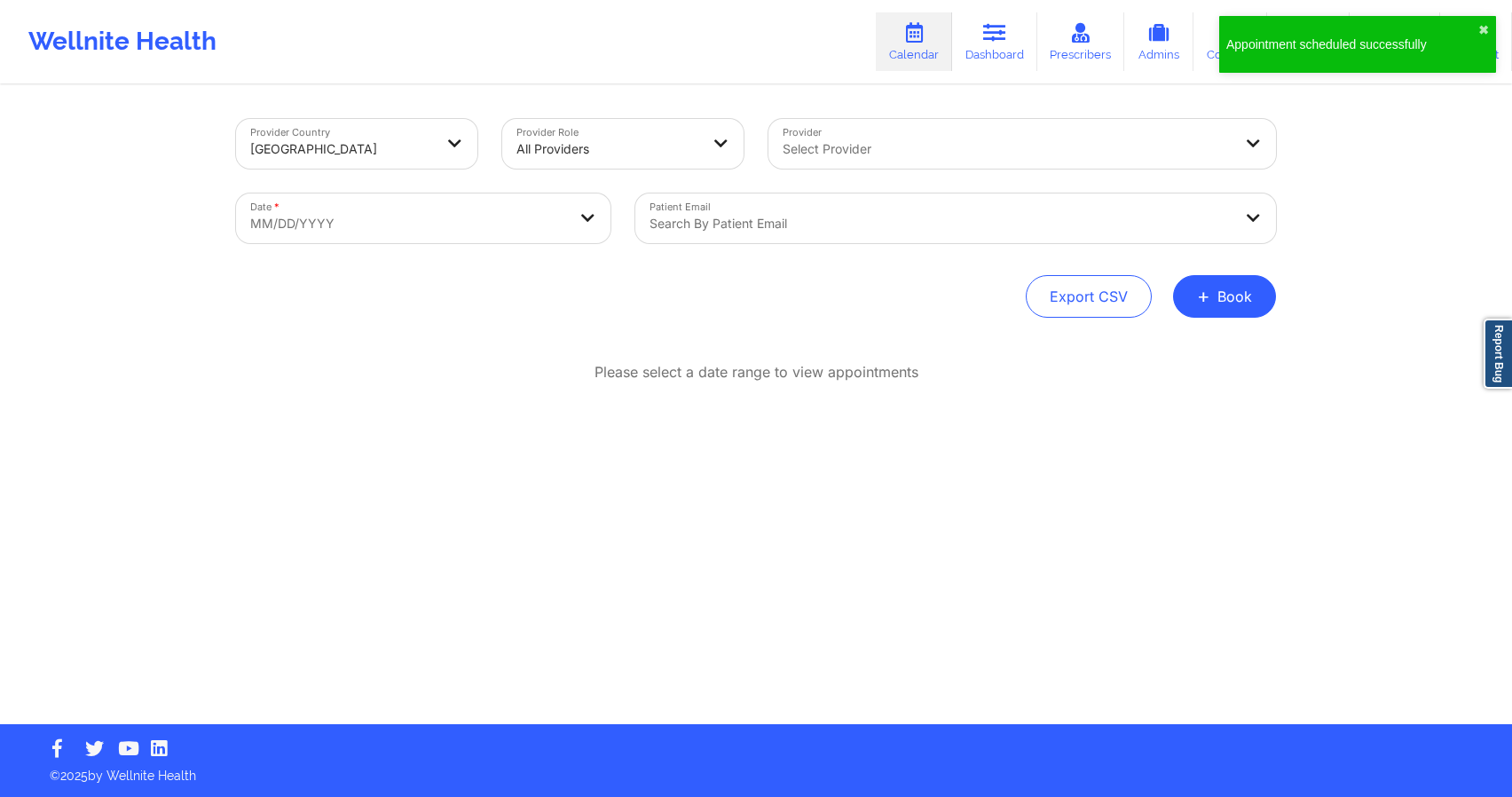
select select "2025-8"
select select "2025-9"
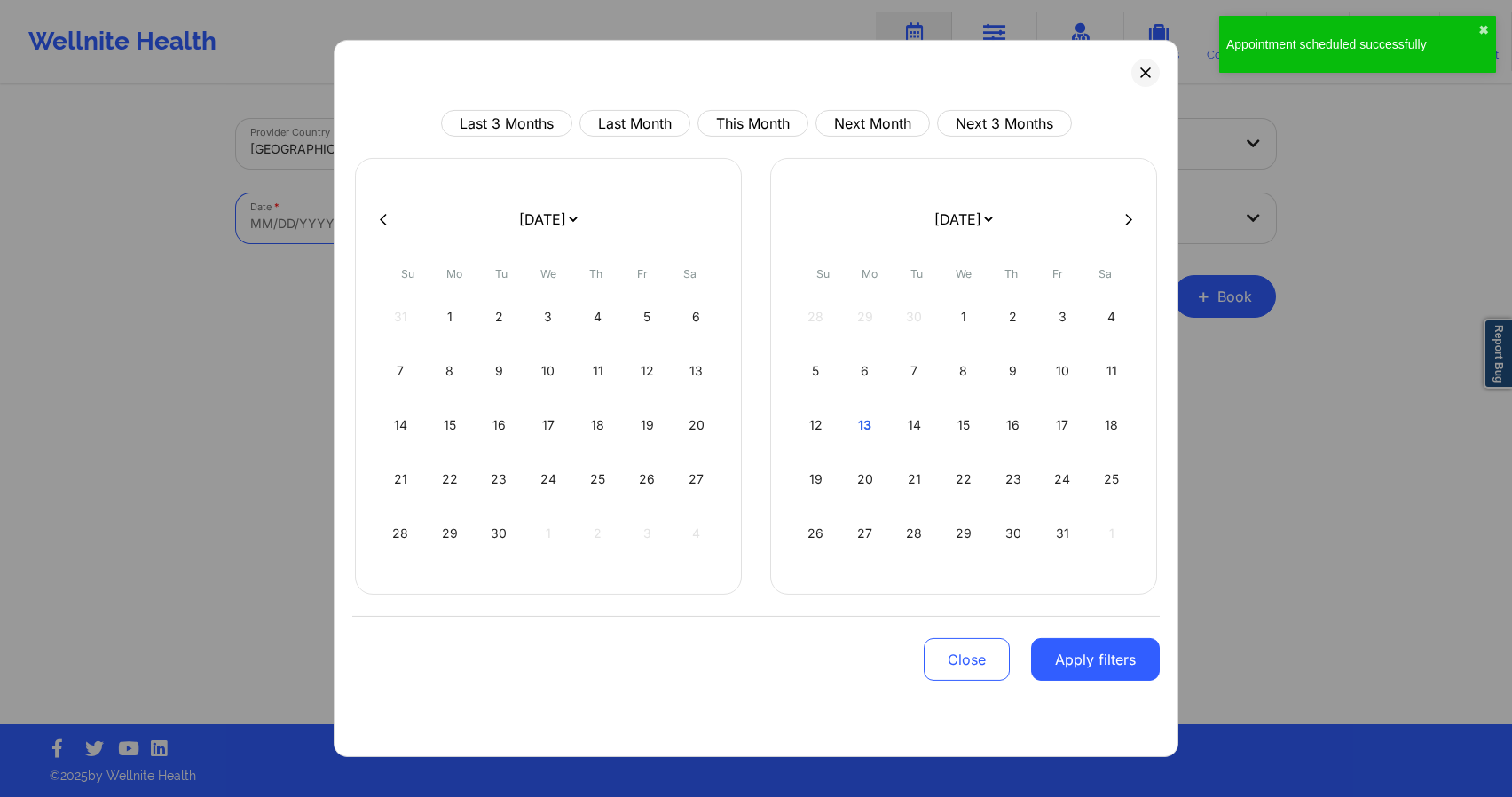
click at [498, 227] on body "Appointment scheduled successfully ✖︎ Wellnite Health Calendar Dashboard Prescr…" at bounding box center [756, 398] width 1512 height 797
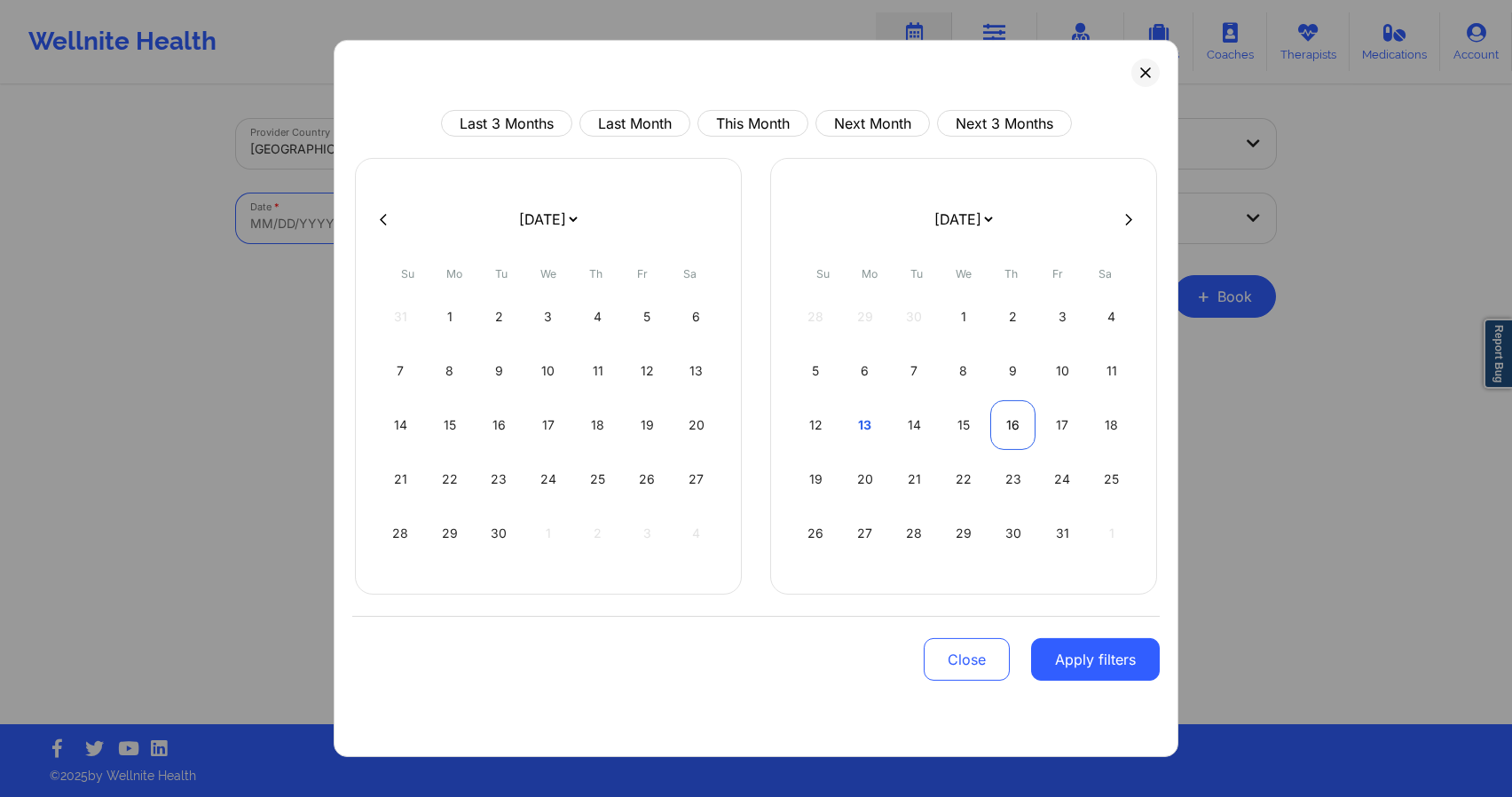
click at [1013, 426] on div "16" at bounding box center [1013, 425] width 45 height 50
select select "2025-9"
select select "2025-10"
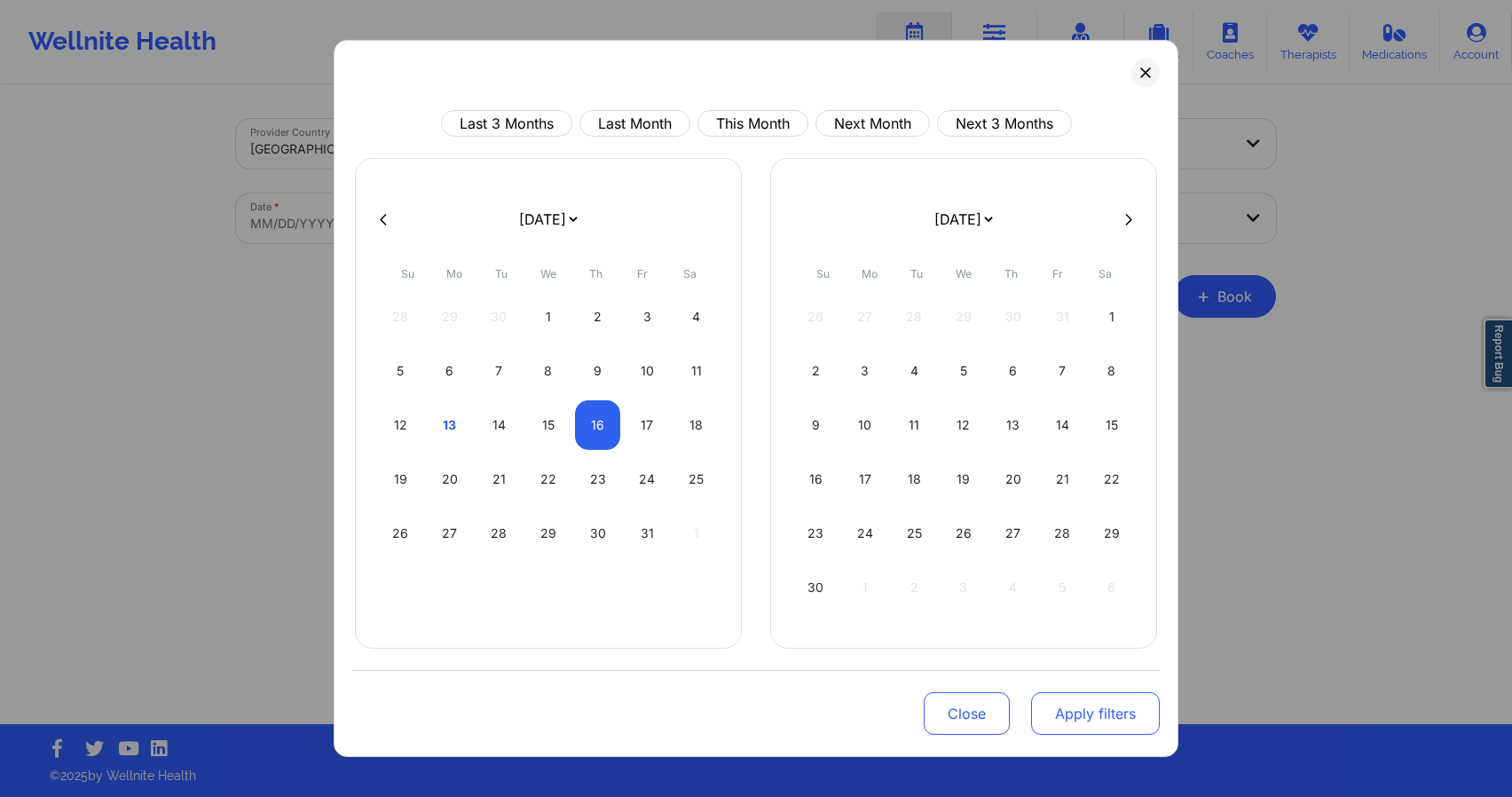
click at [1128, 722] on button "Apply filters" at bounding box center [1095, 714] width 129 height 43
select select "2025-9"
select select "2025-10"
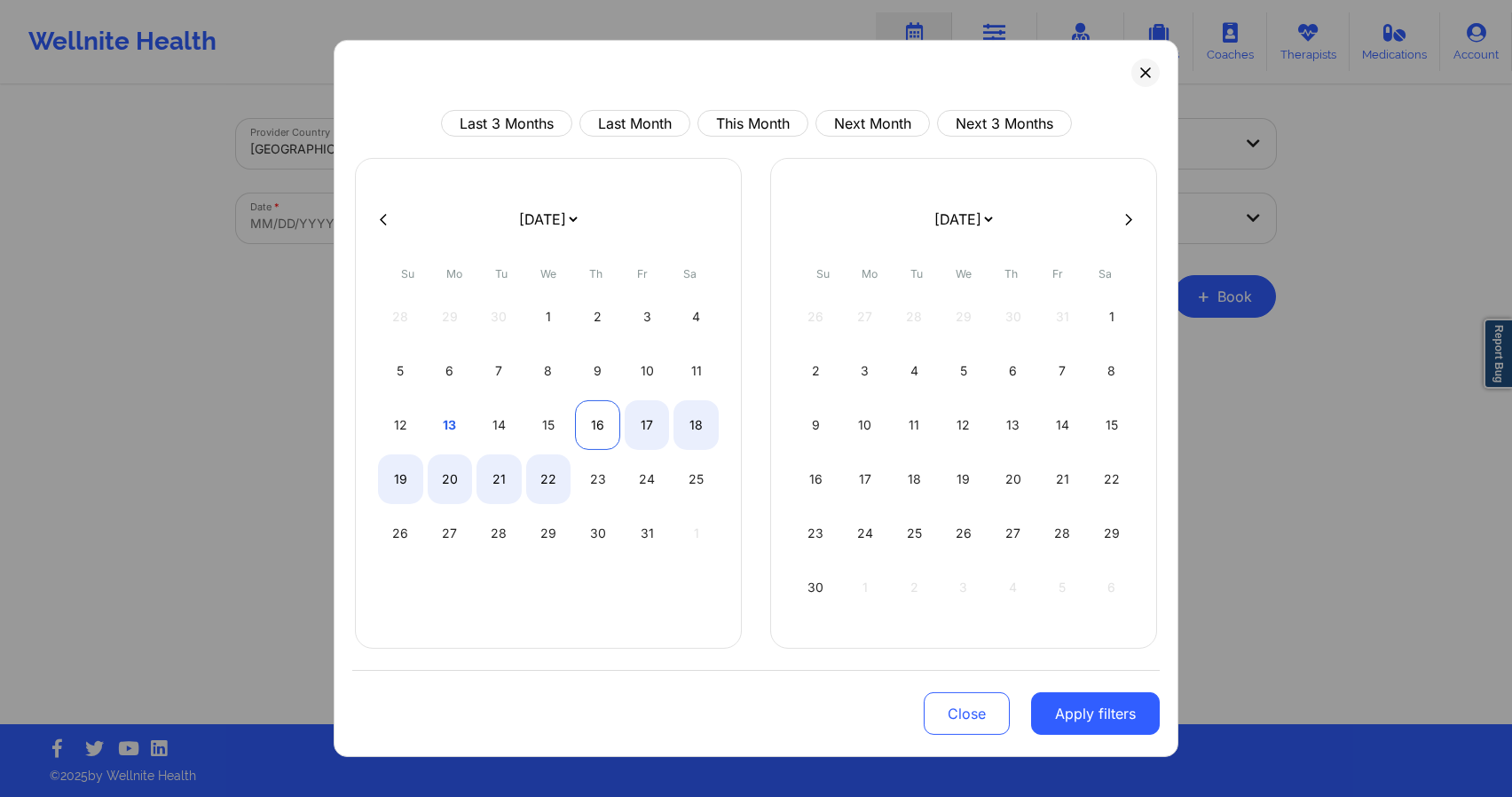
select select "2025-9"
select select "2025-10"
click at [590, 434] on div "16" at bounding box center [598, 425] width 45 height 50
select select "2025-9"
select select "2025-10"
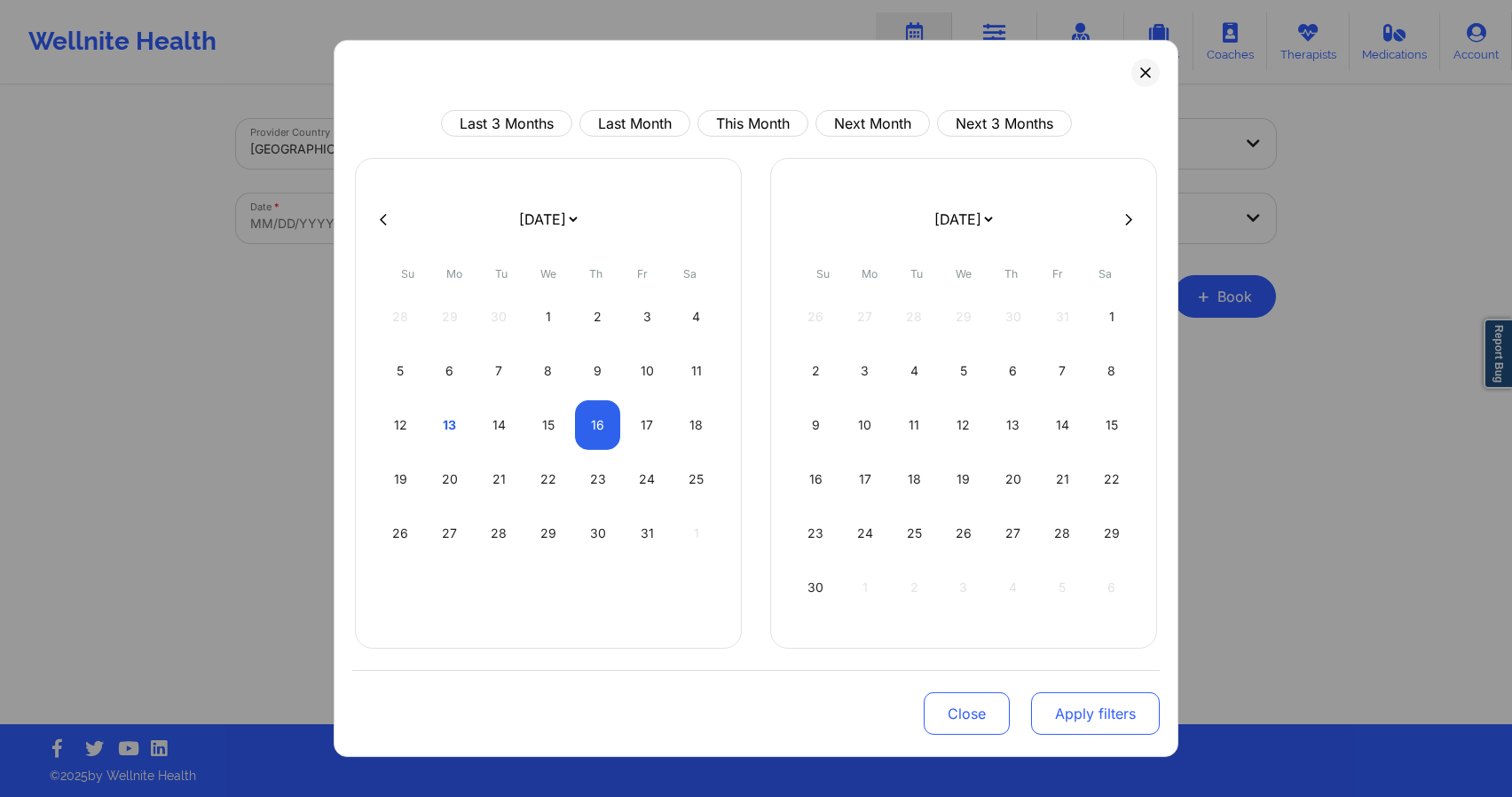
click at [1065, 704] on button "Apply filters" at bounding box center [1095, 714] width 129 height 43
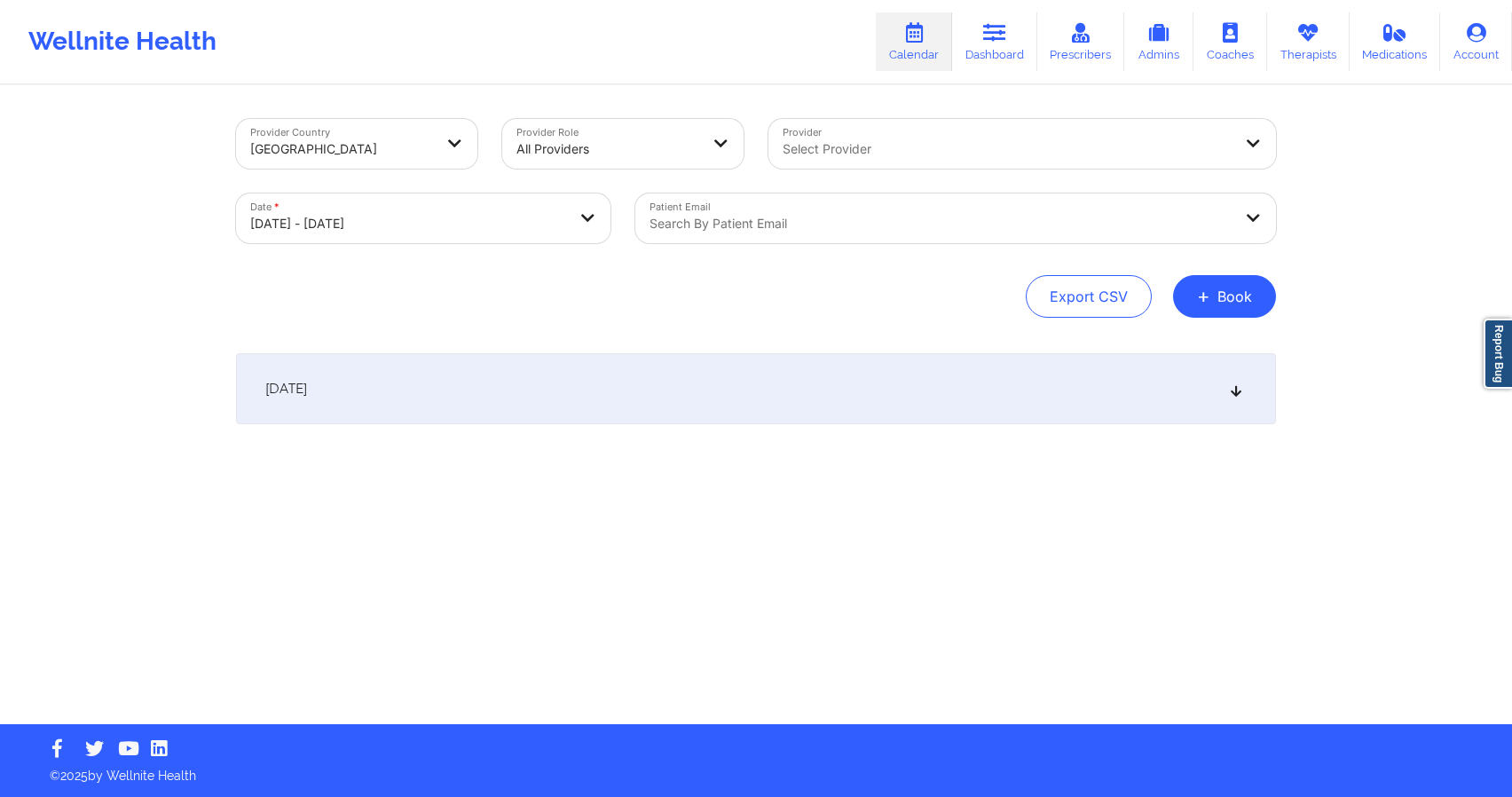
click at [623, 407] on div "[DATE]" at bounding box center [756, 388] width 1040 height 71
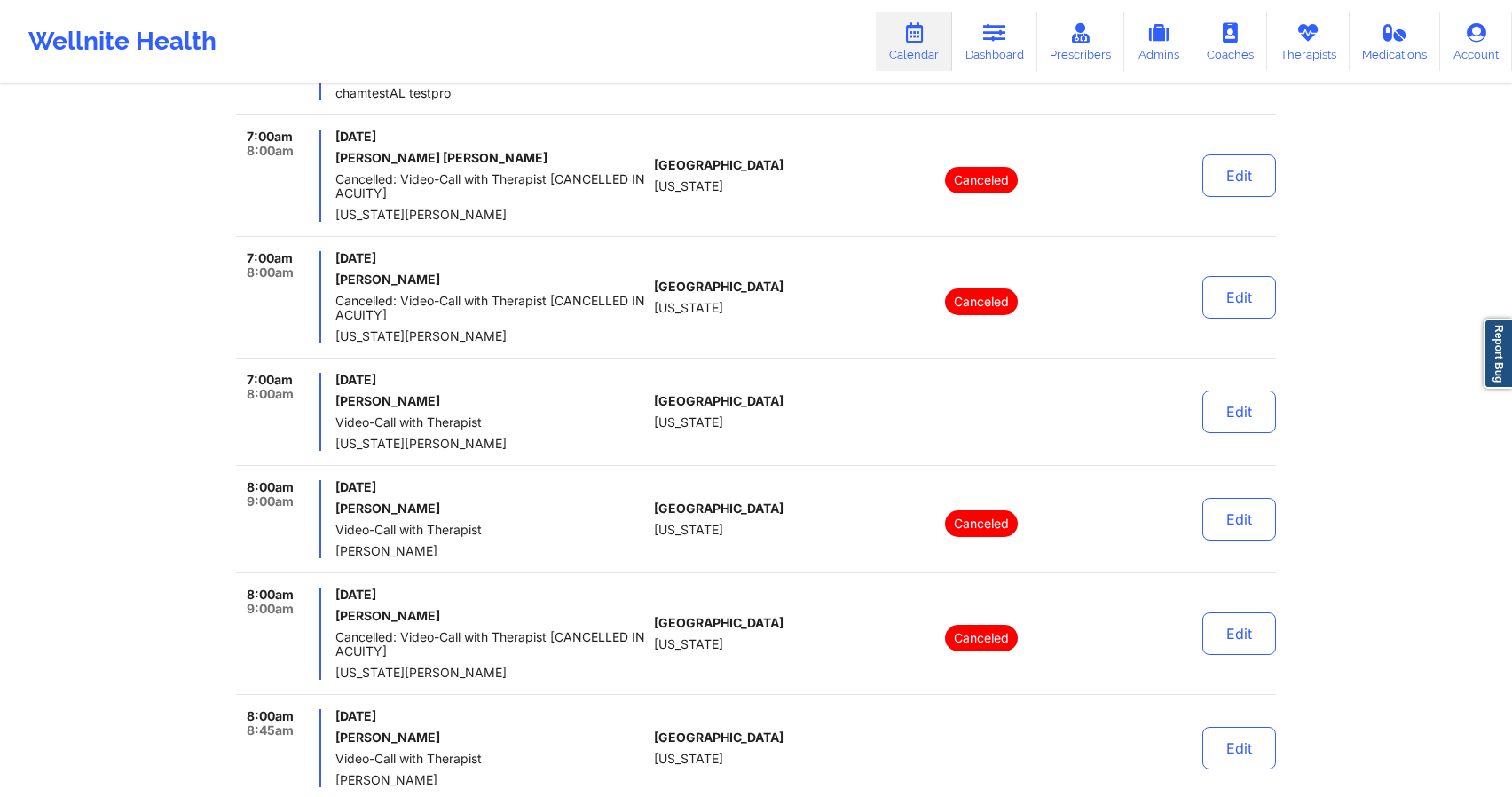
scroll to position [0, 0]
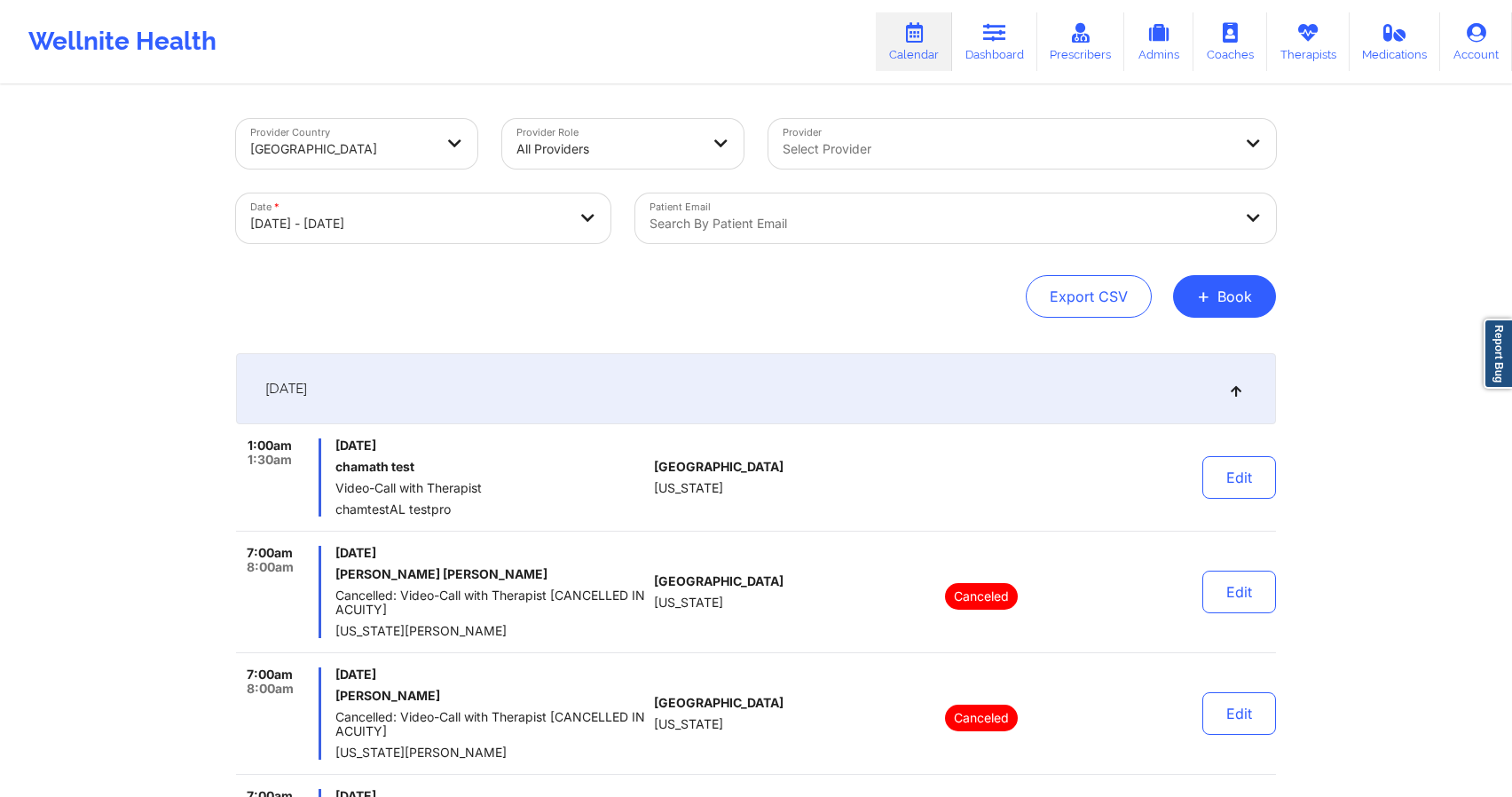
click at [734, 221] on div at bounding box center [940, 223] width 582 height 21
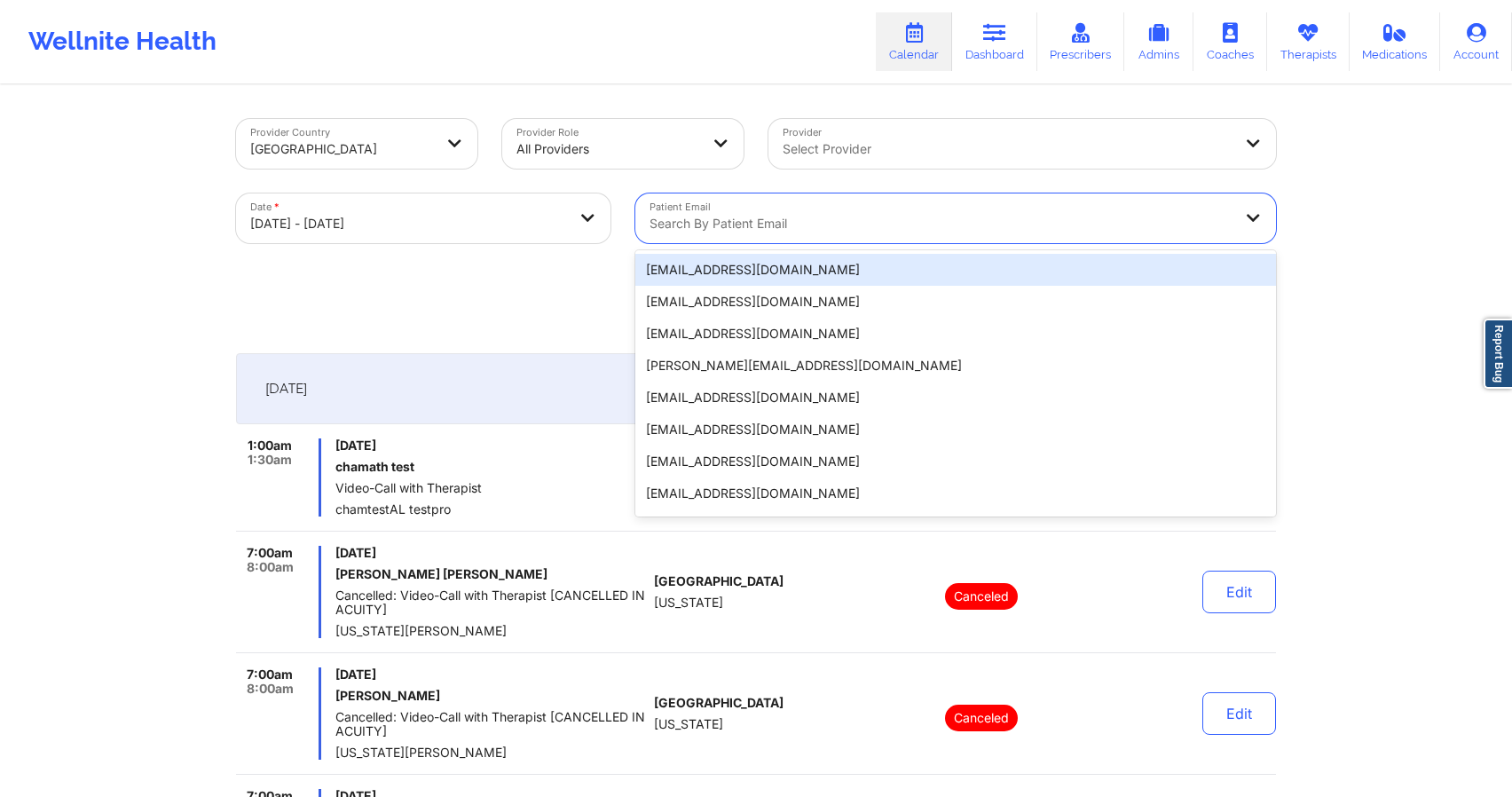
paste input "[URL][DOMAIN_NAME]"
type input "[URL][DOMAIN_NAME]"
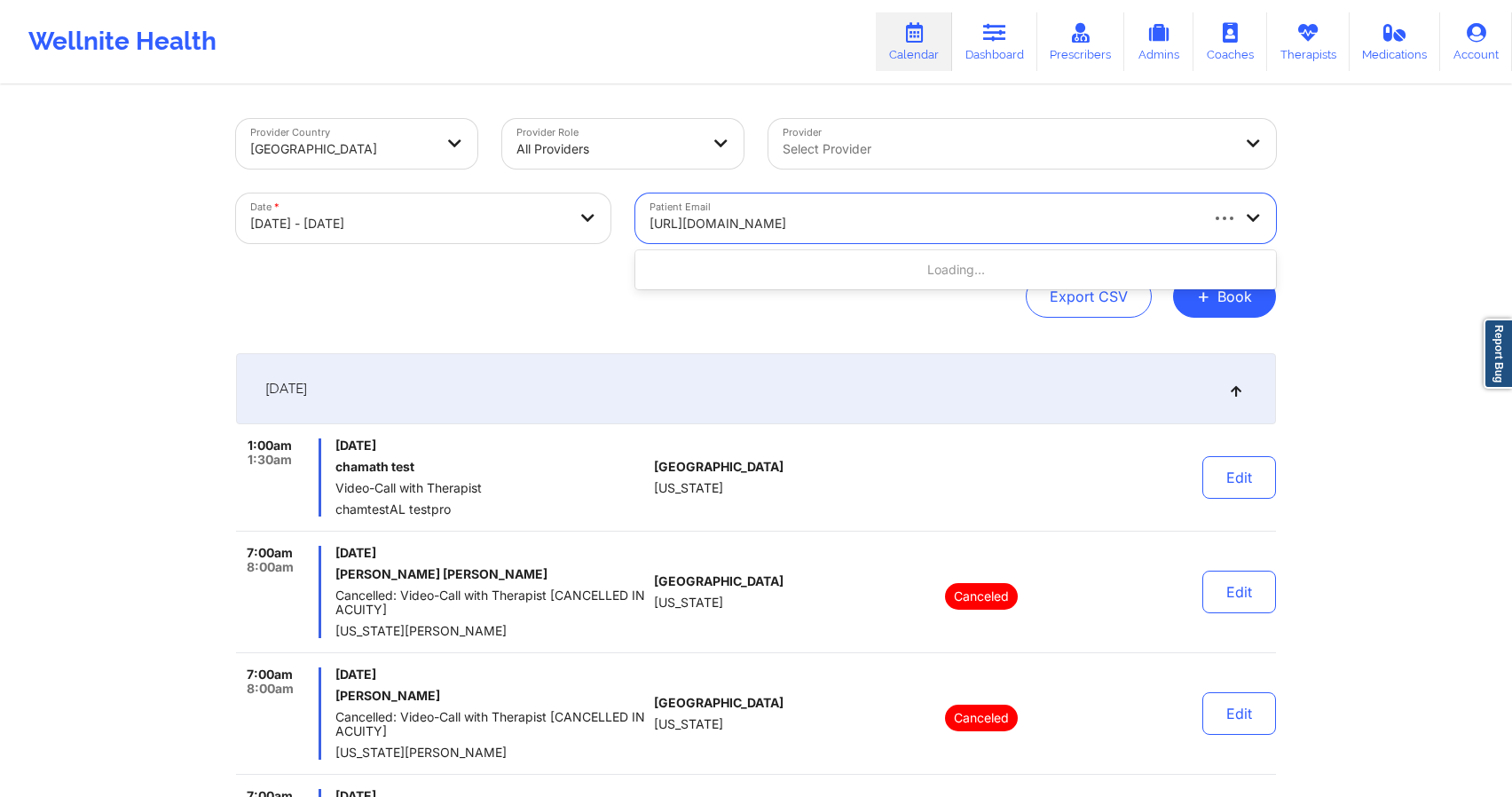
click at [734, 221] on input "[URL][DOMAIN_NAME]" at bounding box center [863, 223] width 426 height 18
type input "[PERSON_NAME]"
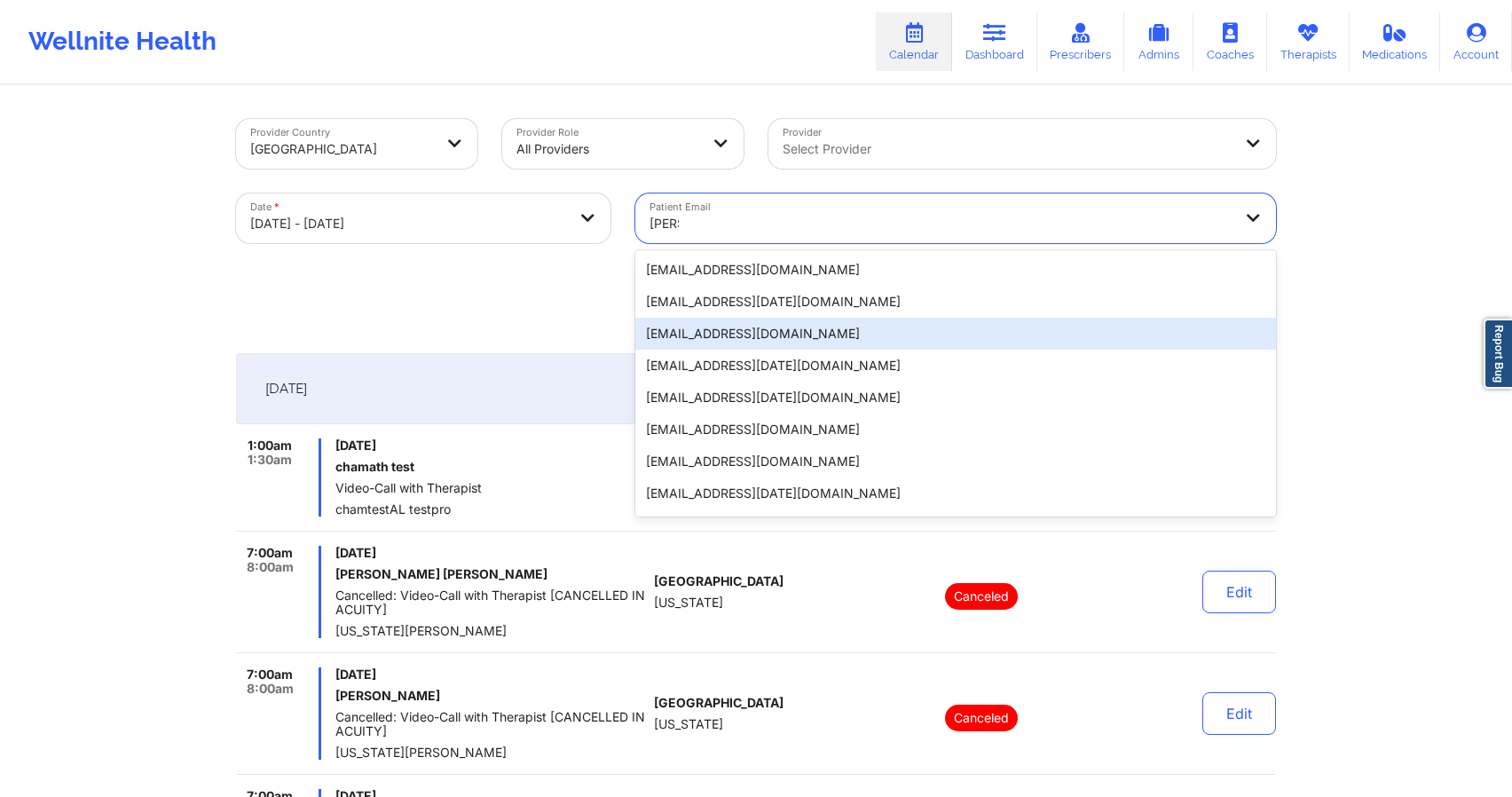
click at [671, 333] on div "[EMAIL_ADDRESS][DOMAIN_NAME]" at bounding box center [955, 334] width 640 height 32
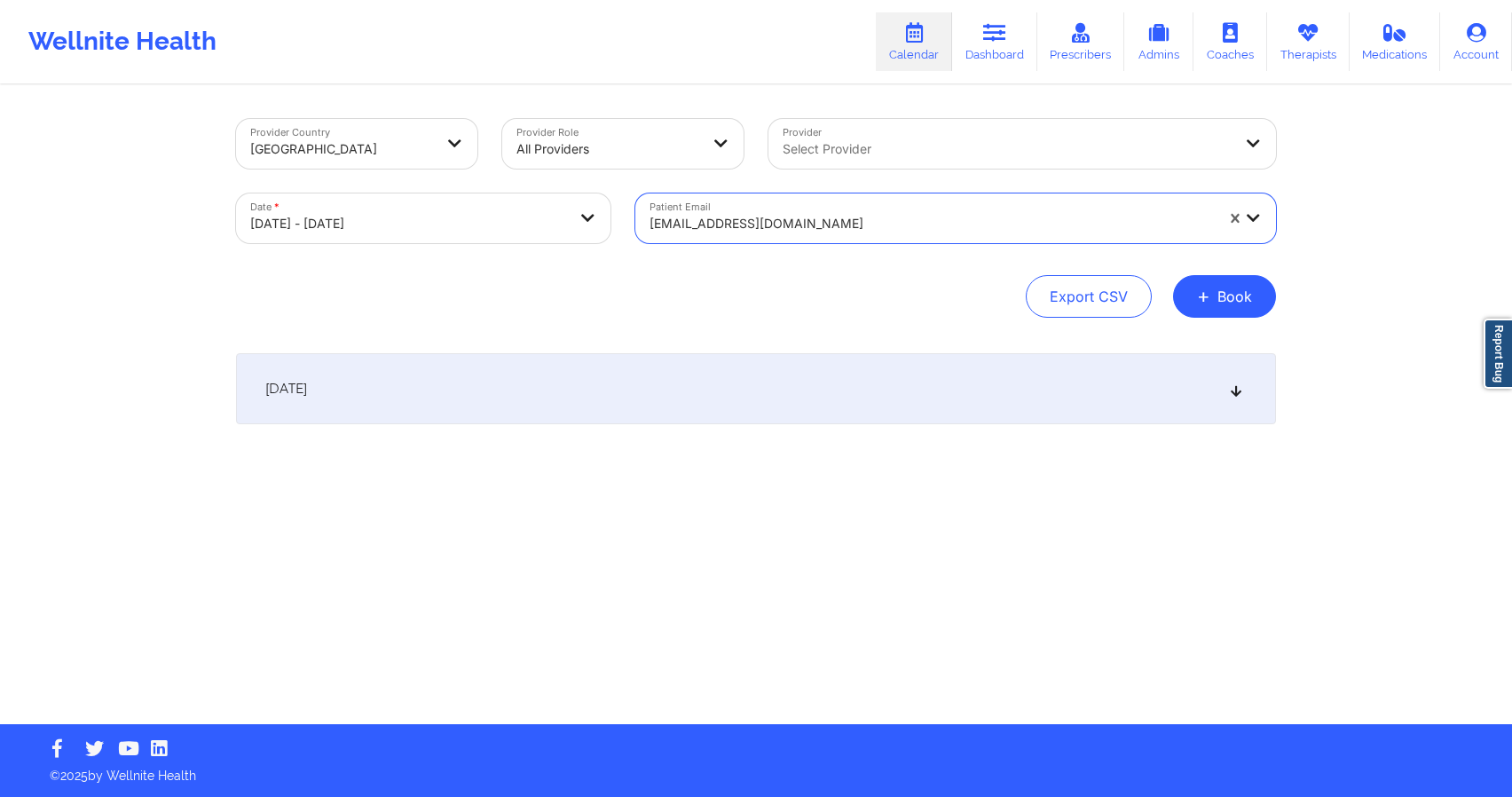
click at [992, 398] on div "[DATE]" at bounding box center [756, 388] width 1040 height 71
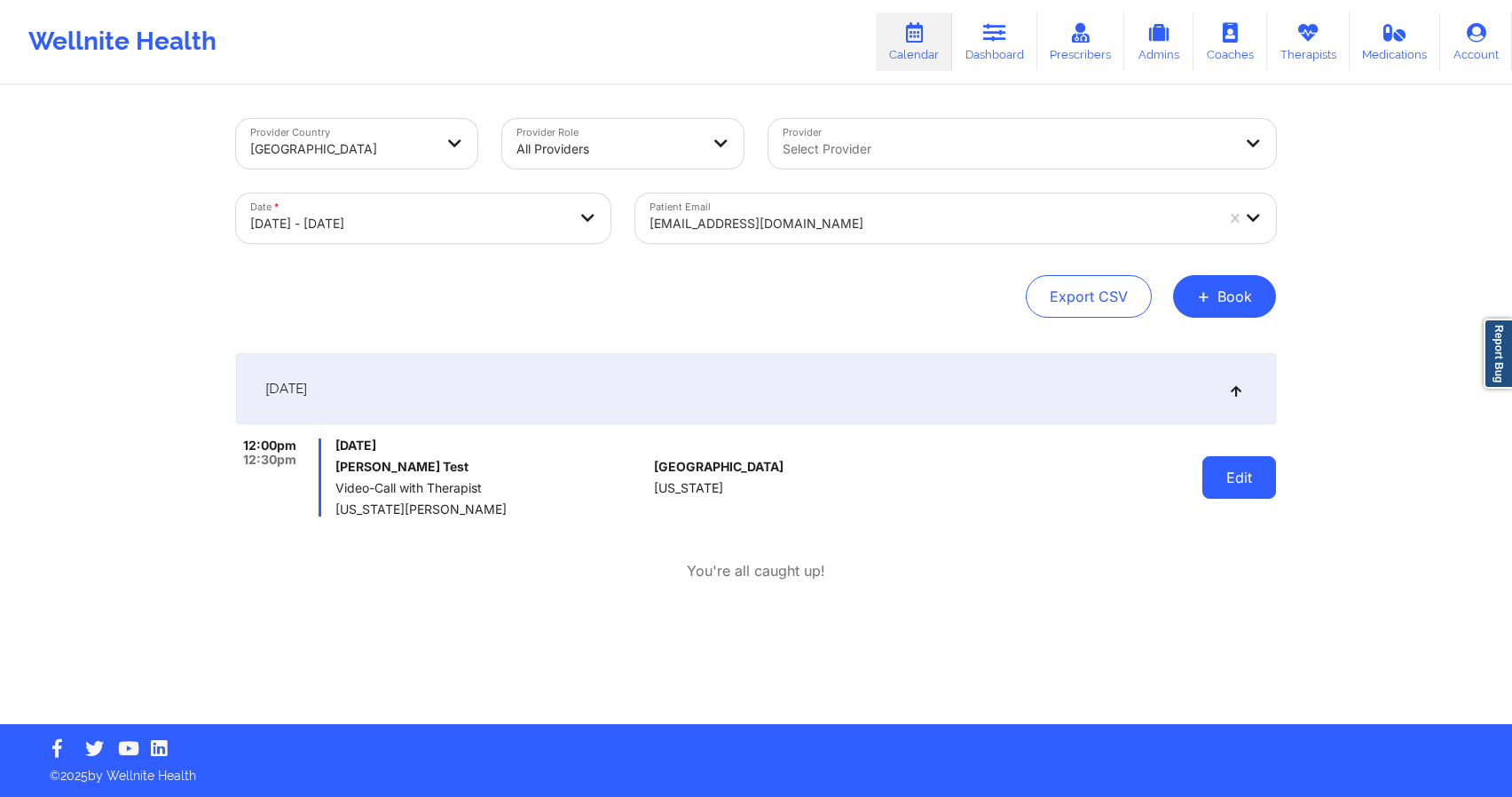
click at [1228, 467] on button "Edit" at bounding box center [1239, 477] width 73 height 43
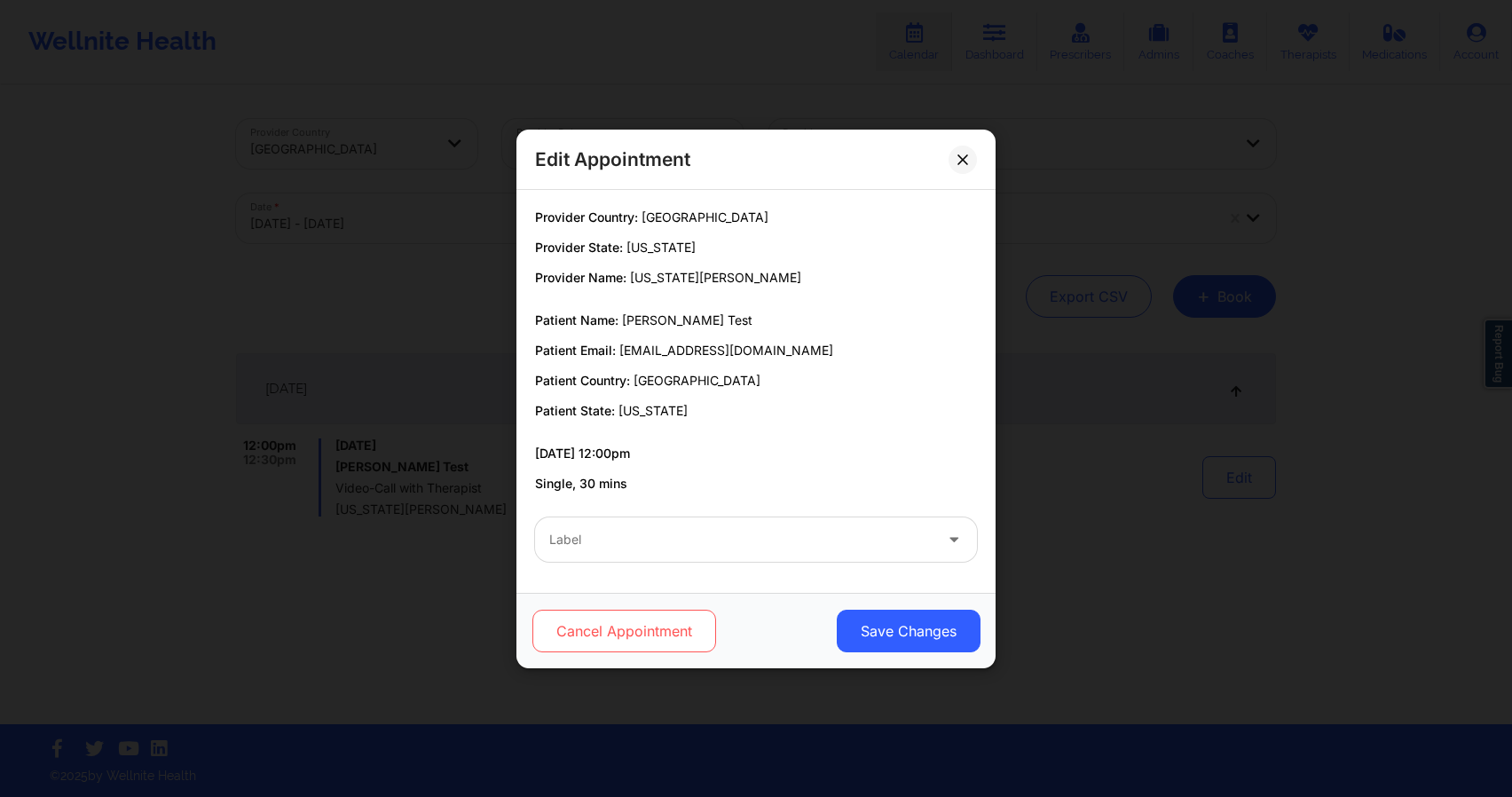
click at [662, 619] on button "Cancel Appointment" at bounding box center [624, 631] width 183 height 43
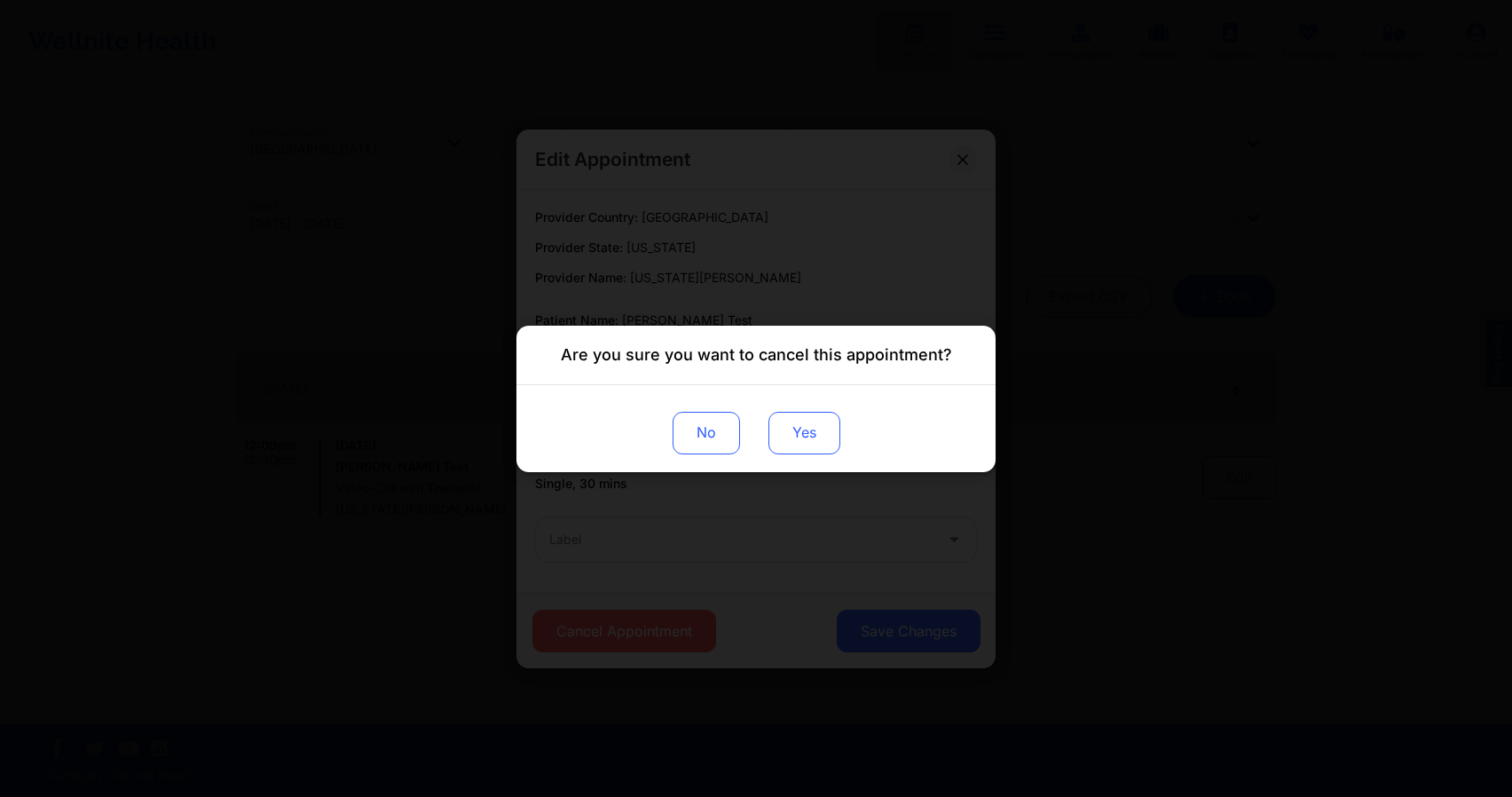
click at [801, 441] on button "Yes" at bounding box center [804, 432] width 72 height 43
